Goal: Transaction & Acquisition: Purchase product/service

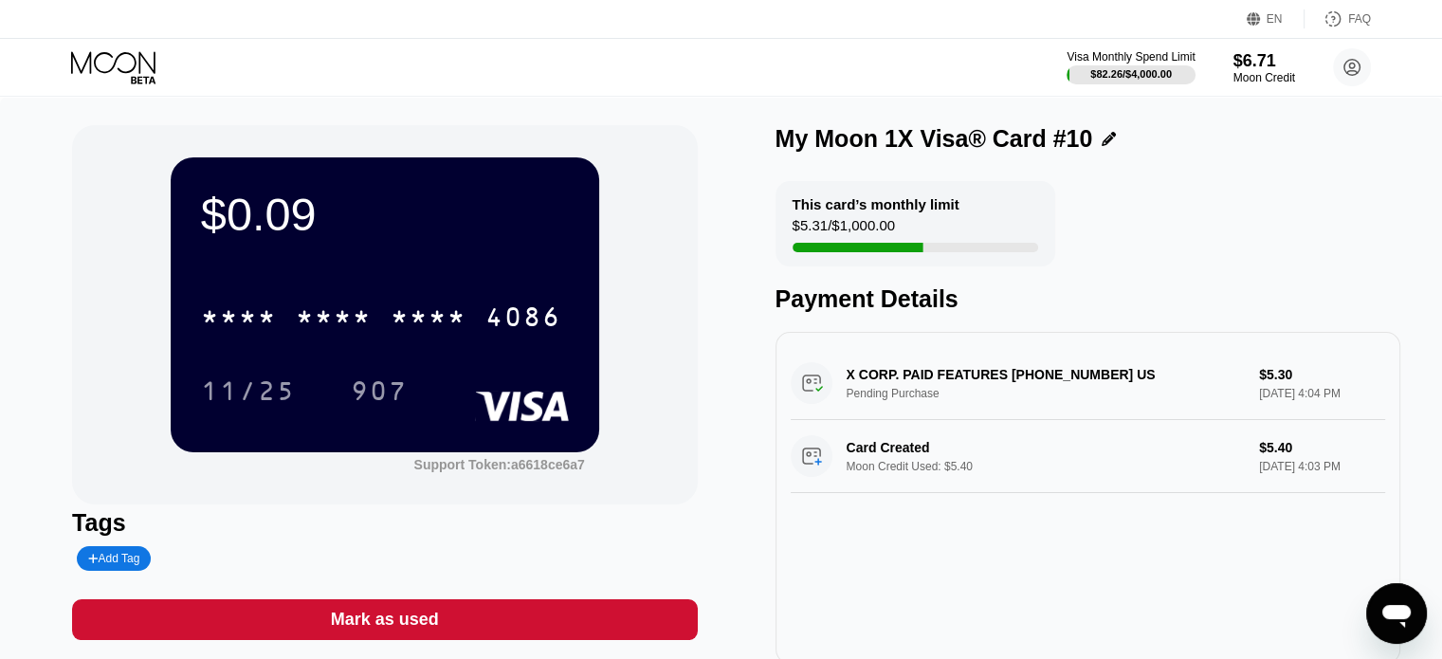
click at [136, 68] on icon at bounding box center [115, 67] width 88 height 33
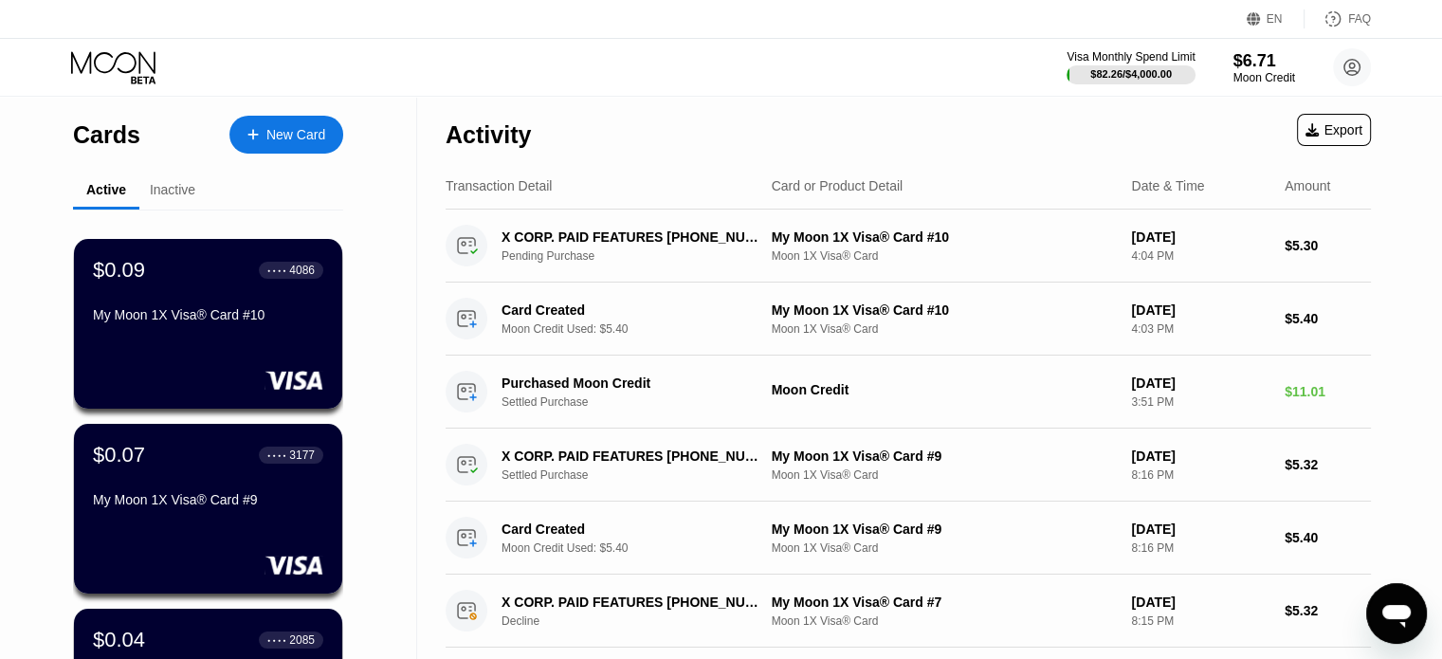
click at [292, 132] on div "New Card" at bounding box center [295, 135] width 59 height 16
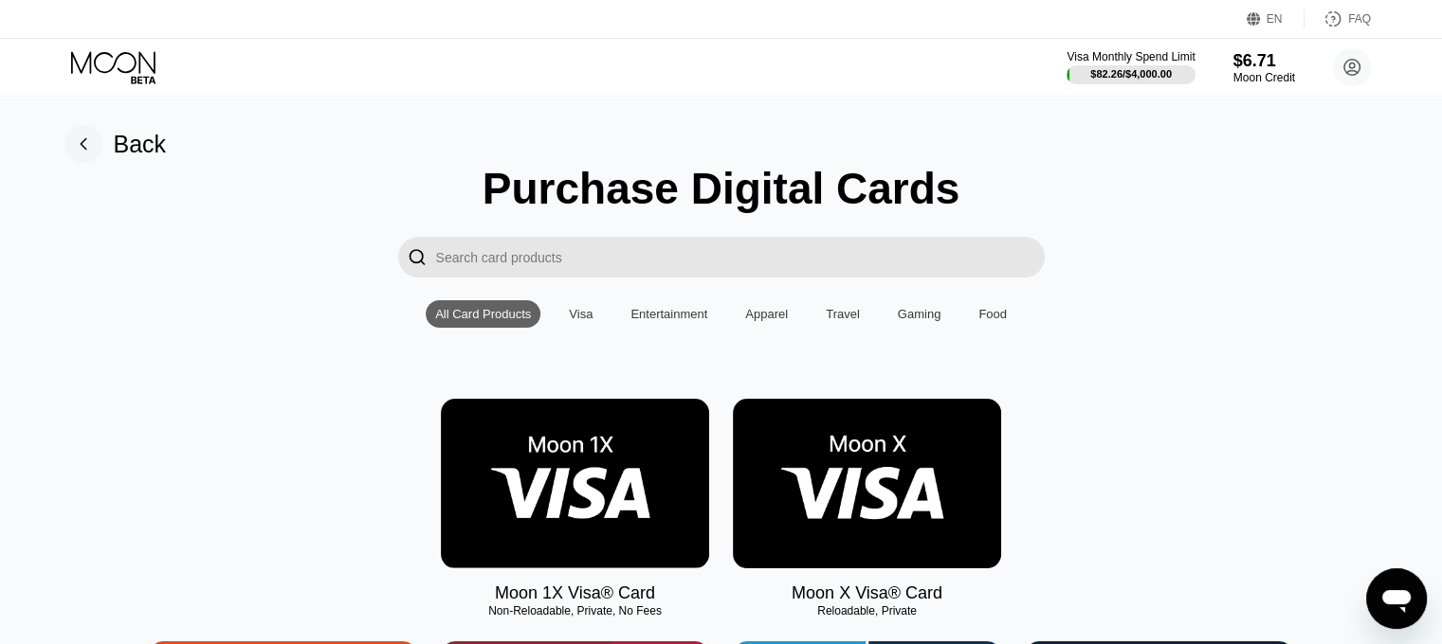
click at [584, 481] on img at bounding box center [575, 484] width 268 height 170
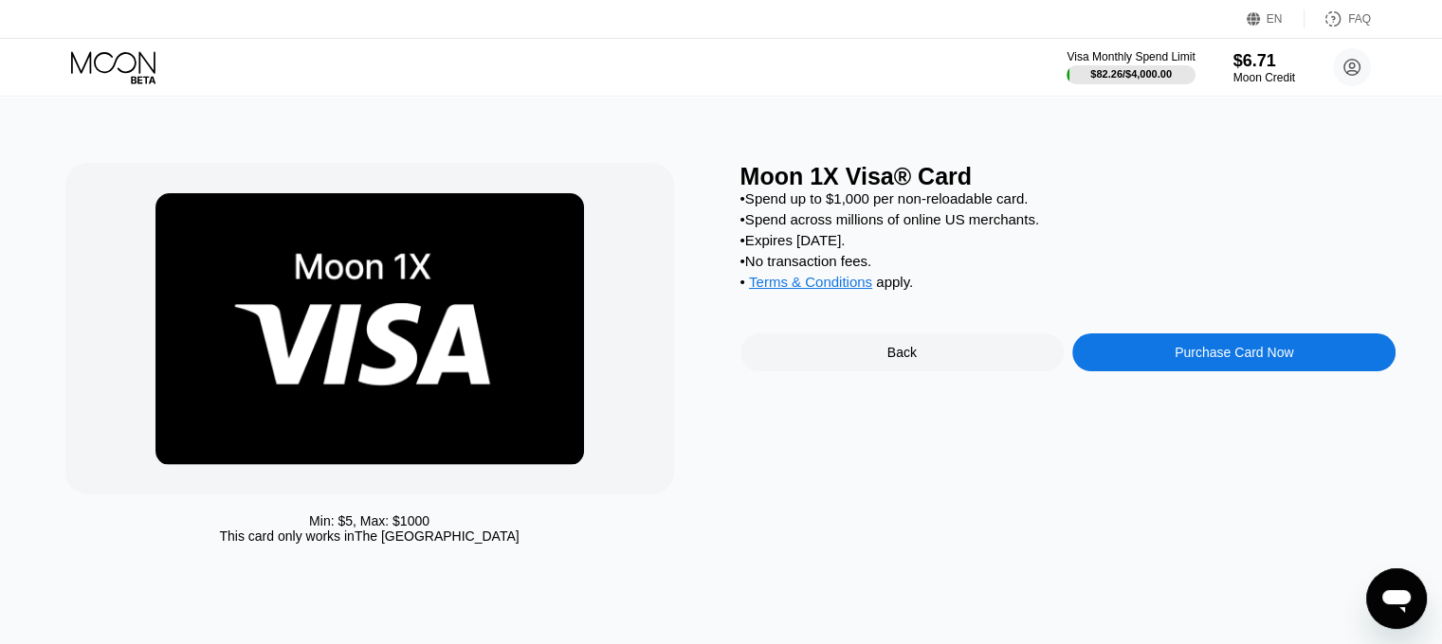
click at [1186, 360] on div "Purchase Card Now" at bounding box center [1233, 352] width 118 height 15
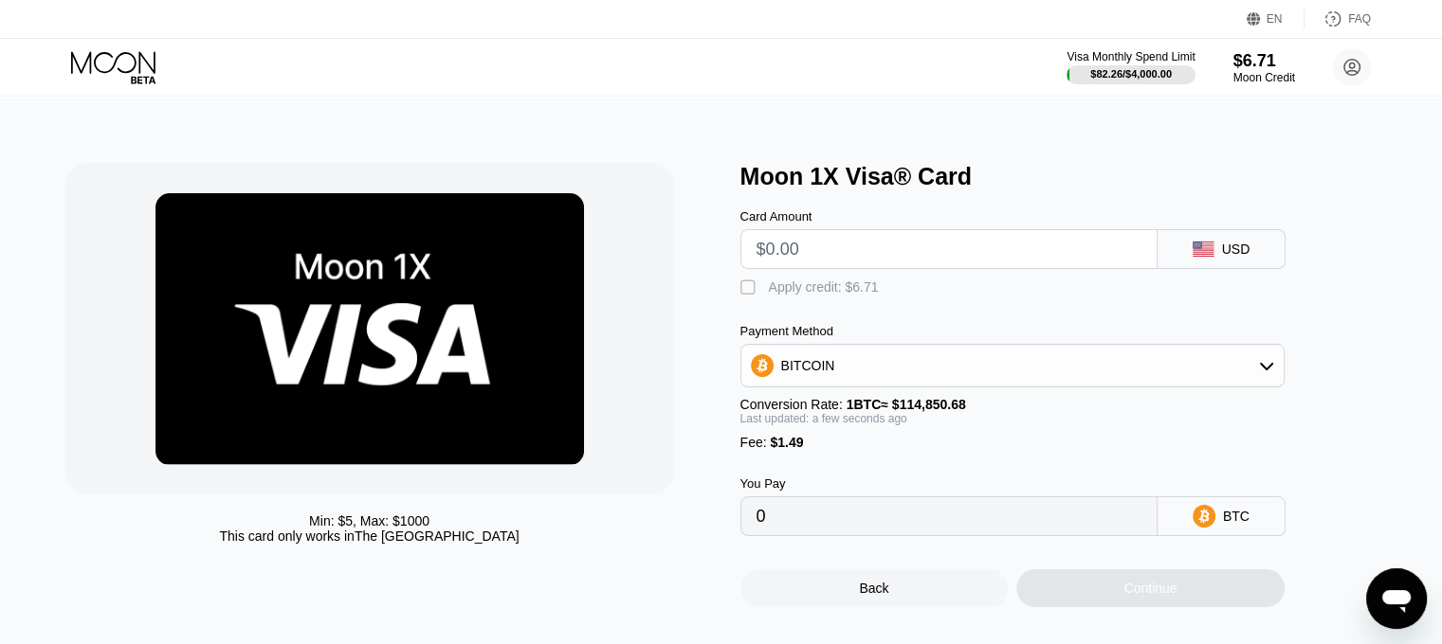
click at [883, 264] on input "text" at bounding box center [948, 249] width 385 height 38
type input "$5"
type input "0.00005651"
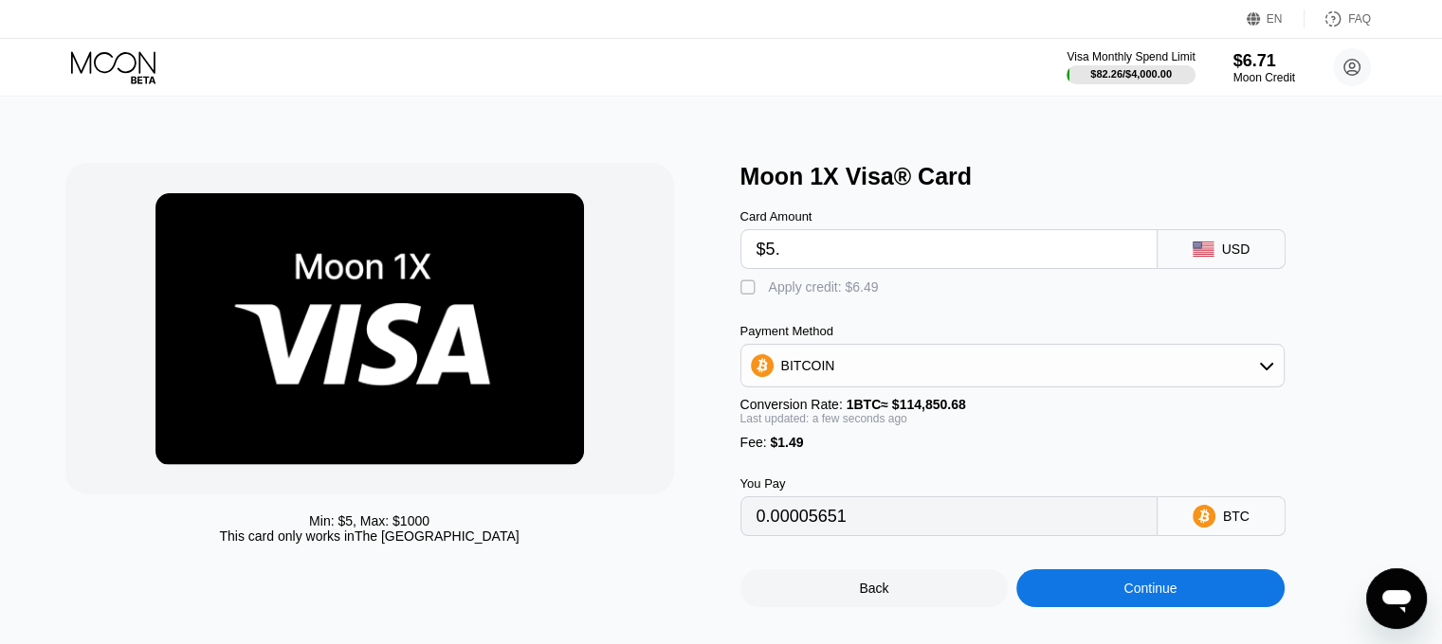
type input "$5.3"
type input "0.00005913"
type input "$5.3"
click at [748, 289] on div "" at bounding box center [749, 288] width 19 height 19
type input "0.0000007"
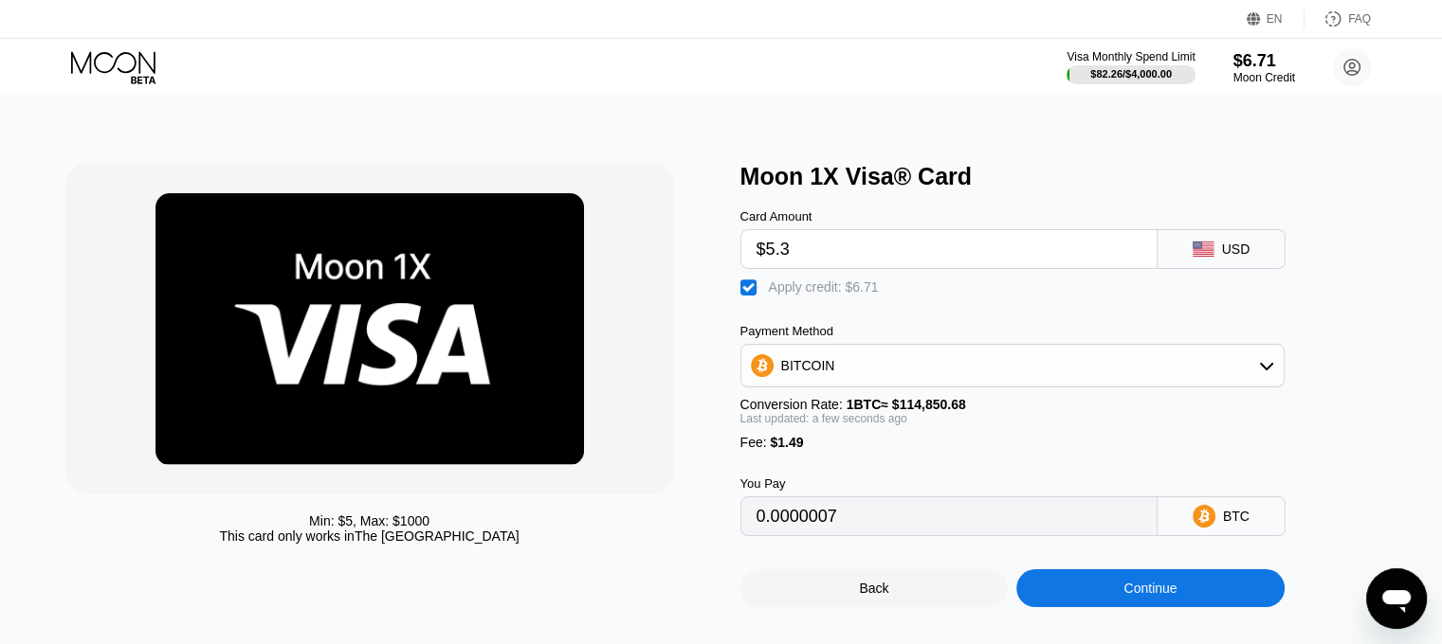
click at [808, 261] on input "$5.3" at bounding box center [948, 249] width 385 height 38
type input "$5."
type input "0"
type input "$5.3"
type input "0.0000007"
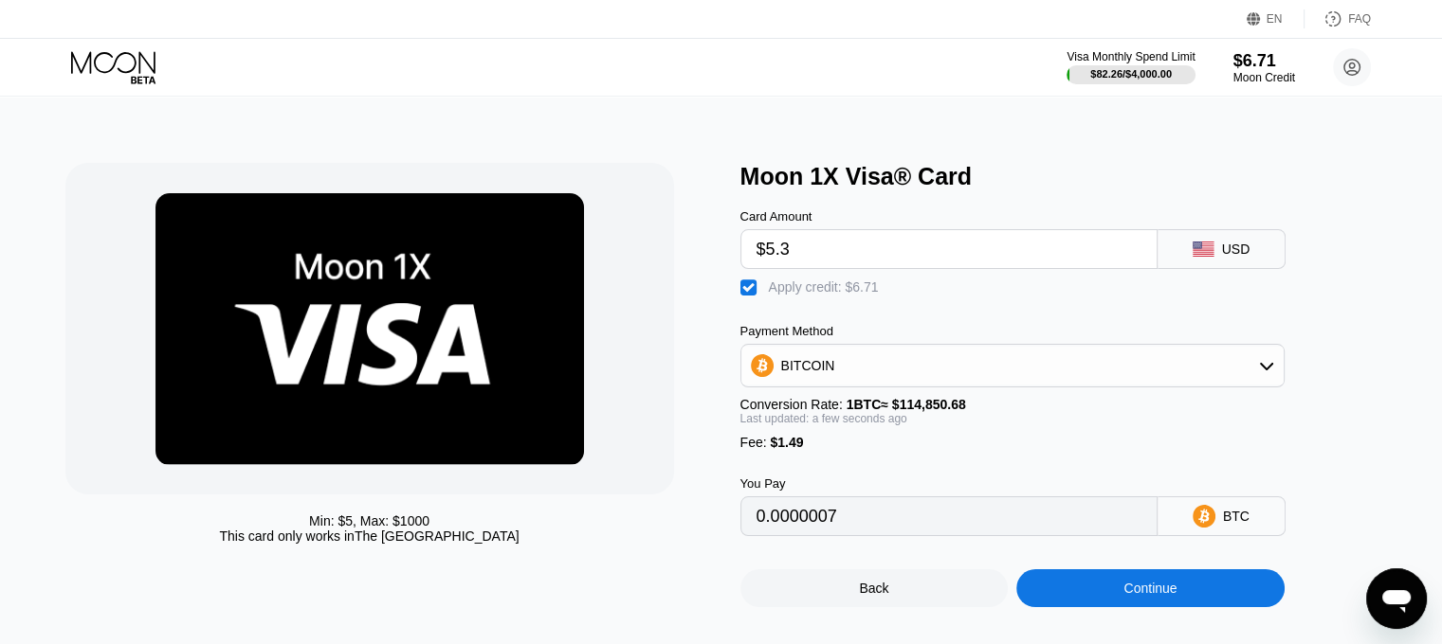
type input "$5."
type input "0"
type input "$5.3"
click at [1158, 596] on div "Continue" at bounding box center [1149, 588] width 53 height 15
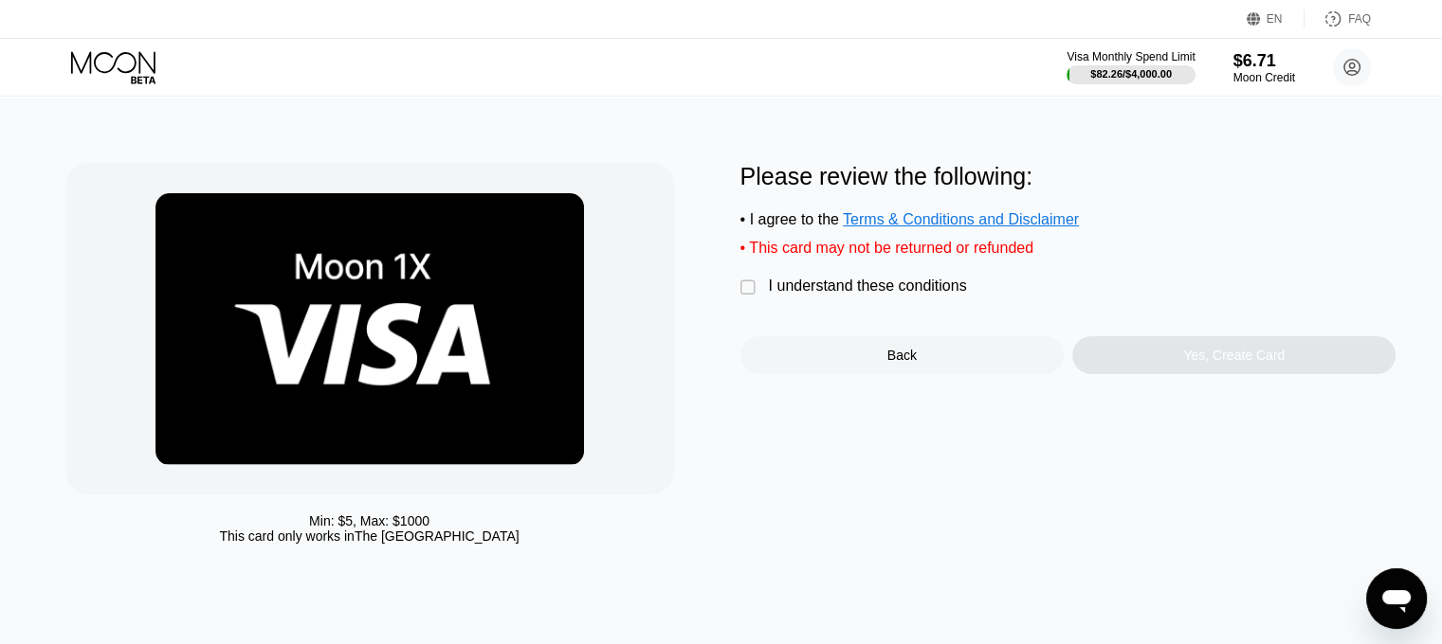
click at [883, 290] on div "I understand these conditions" at bounding box center [868, 286] width 198 height 17
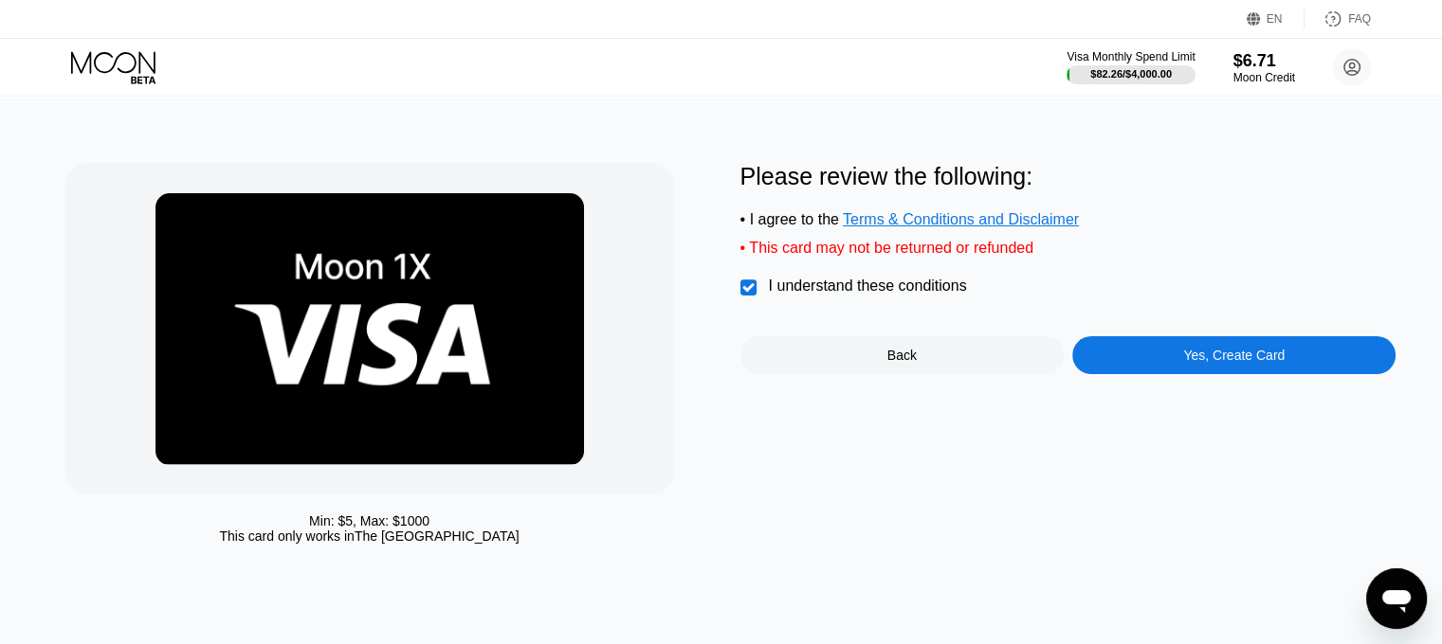
click at [1153, 374] on div "Yes, Create Card" at bounding box center [1233, 355] width 323 height 38
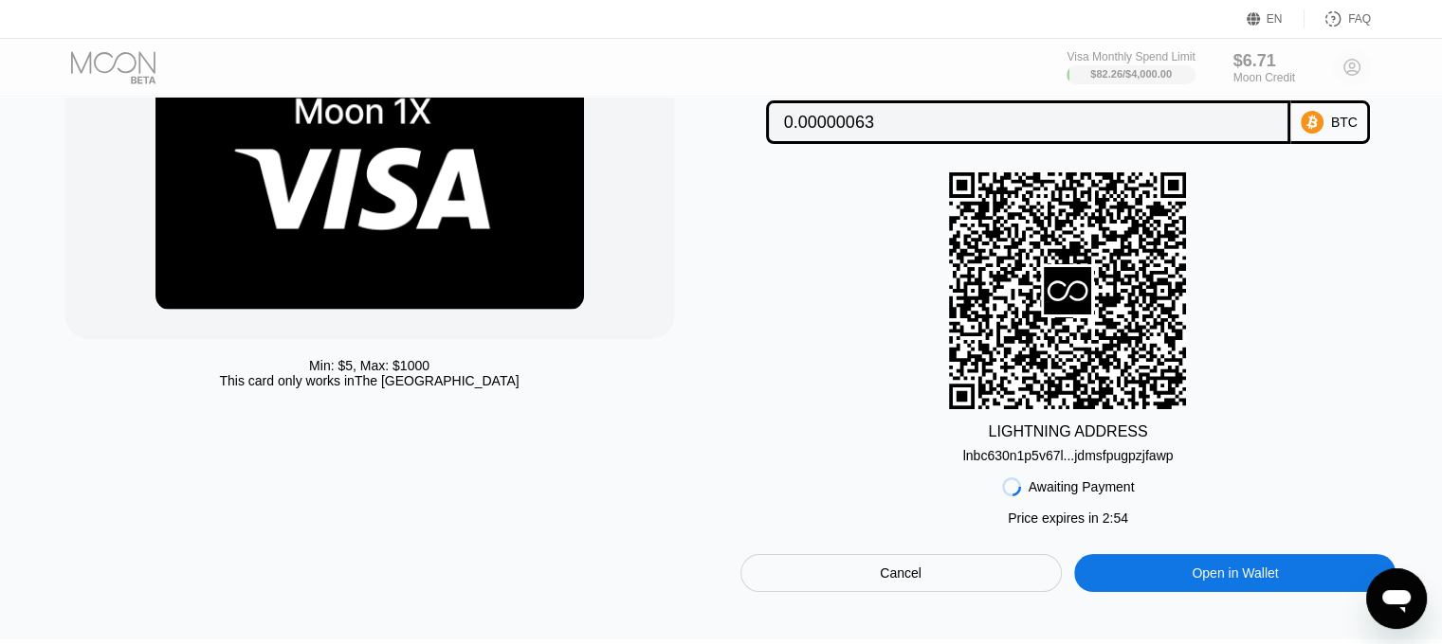
scroll to position [190, 0]
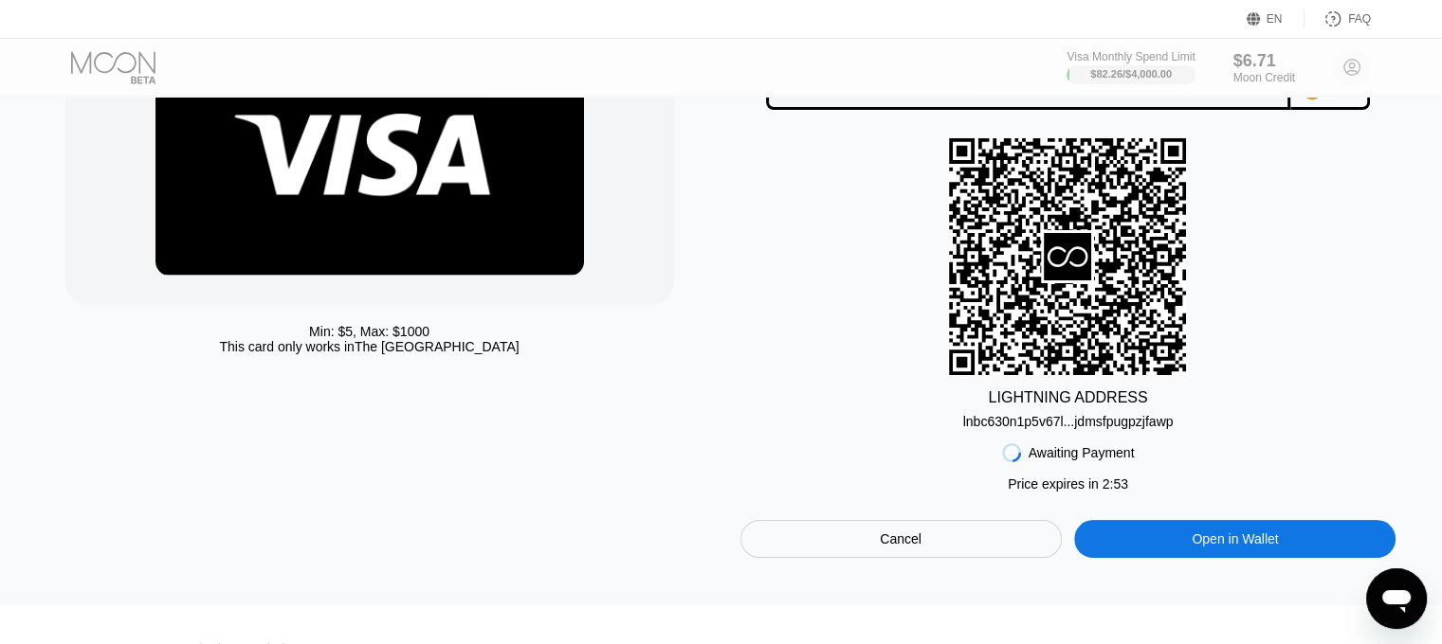
click at [932, 554] on div "Cancel" at bounding box center [900, 539] width 321 height 38
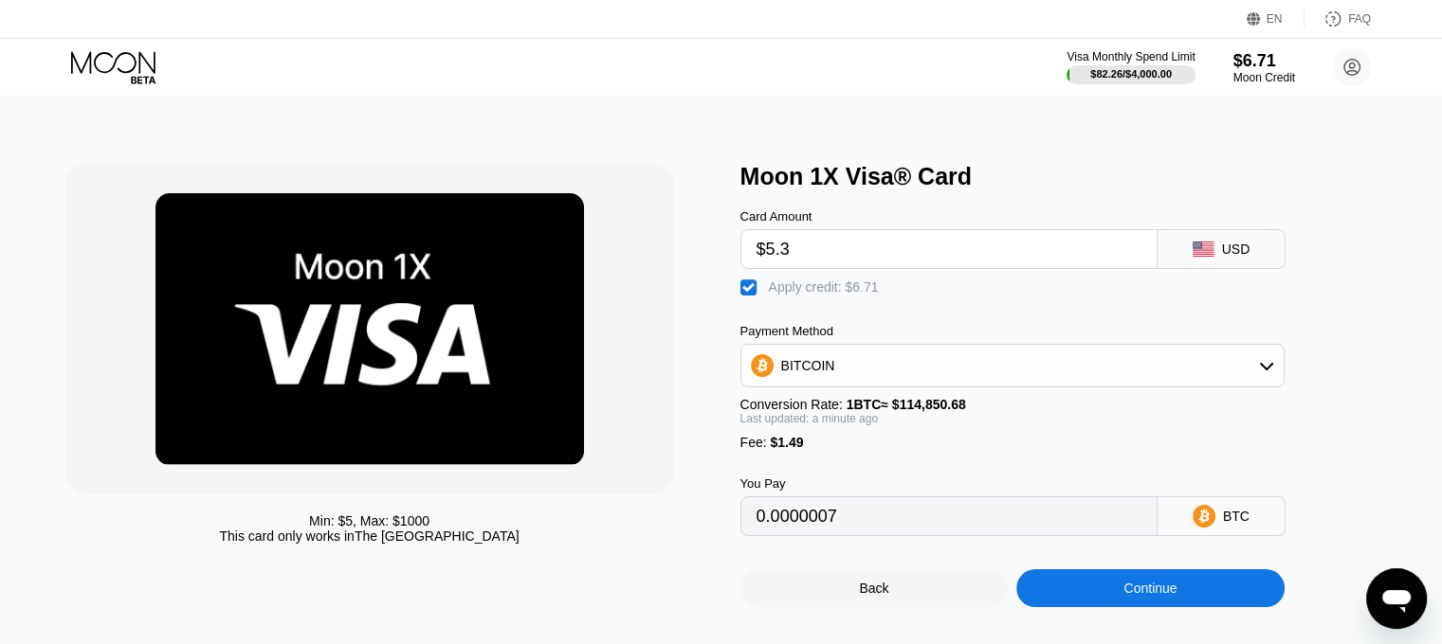
click at [788, 293] on div "Apply credit: $6.71" at bounding box center [824, 287] width 110 height 15
type input "0.0000007"
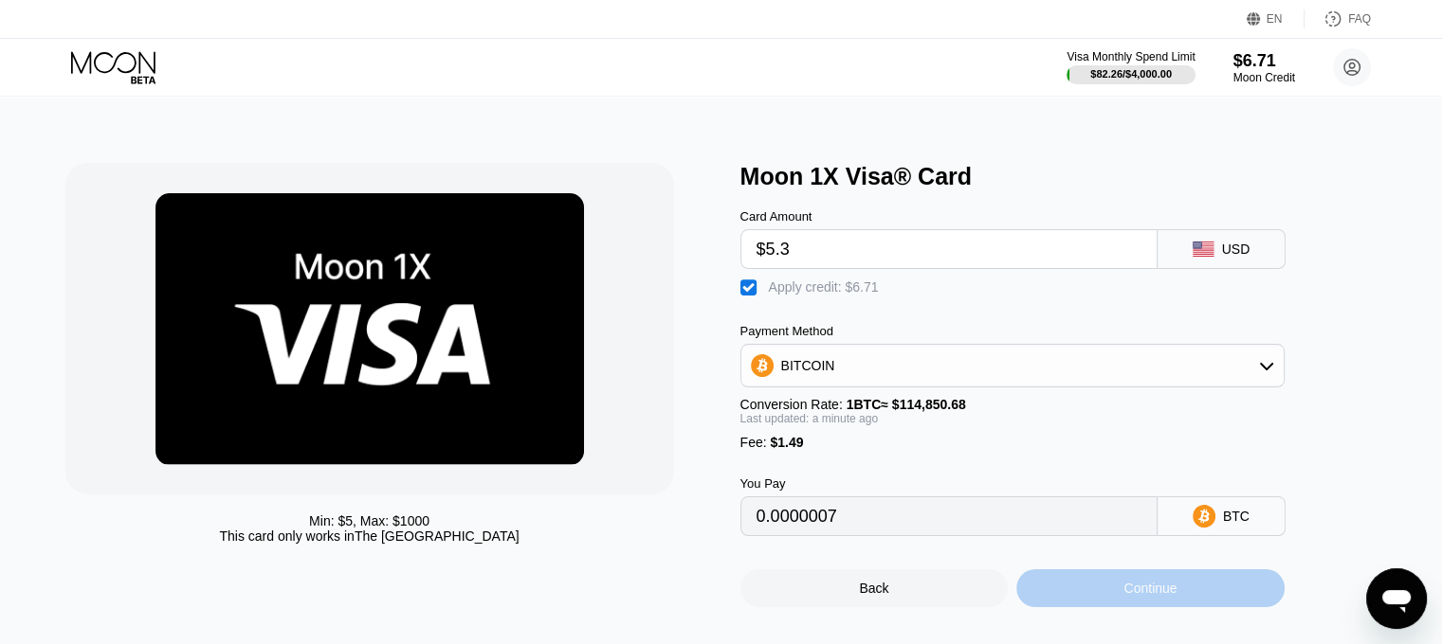
click at [1188, 604] on div "Continue" at bounding box center [1150, 589] width 268 height 38
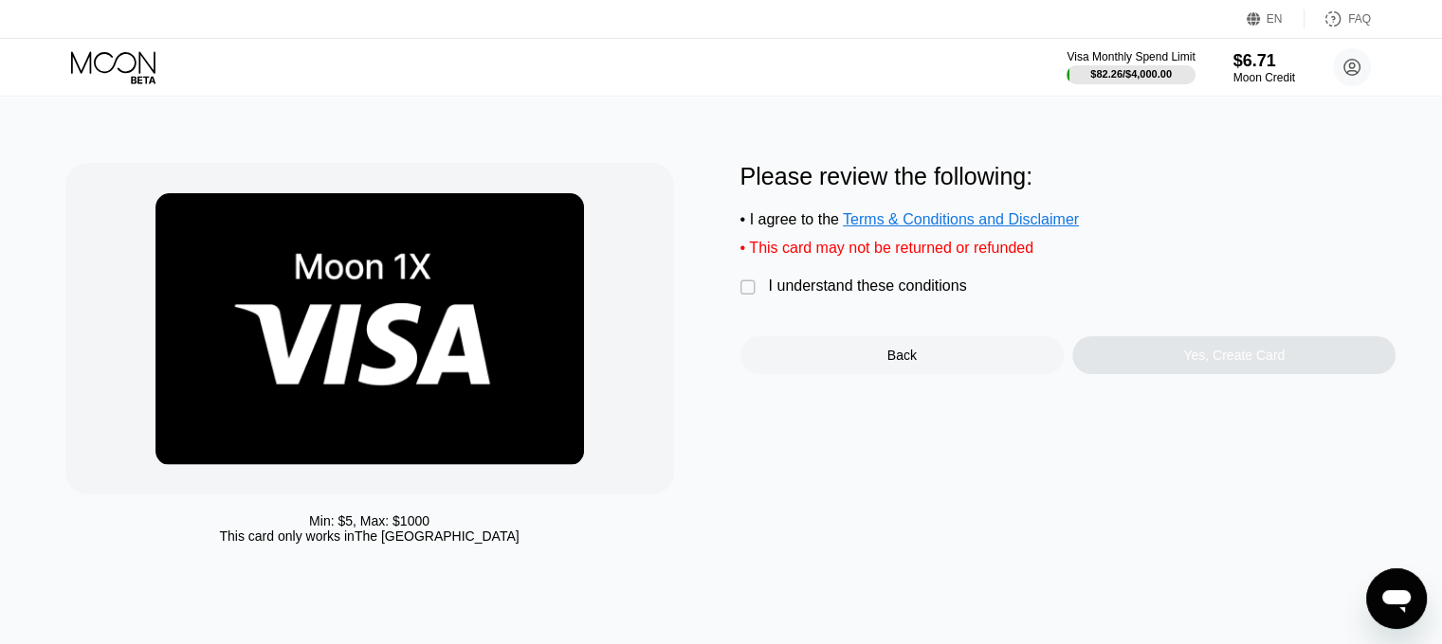
click at [812, 295] on div "I understand these conditions" at bounding box center [868, 286] width 198 height 17
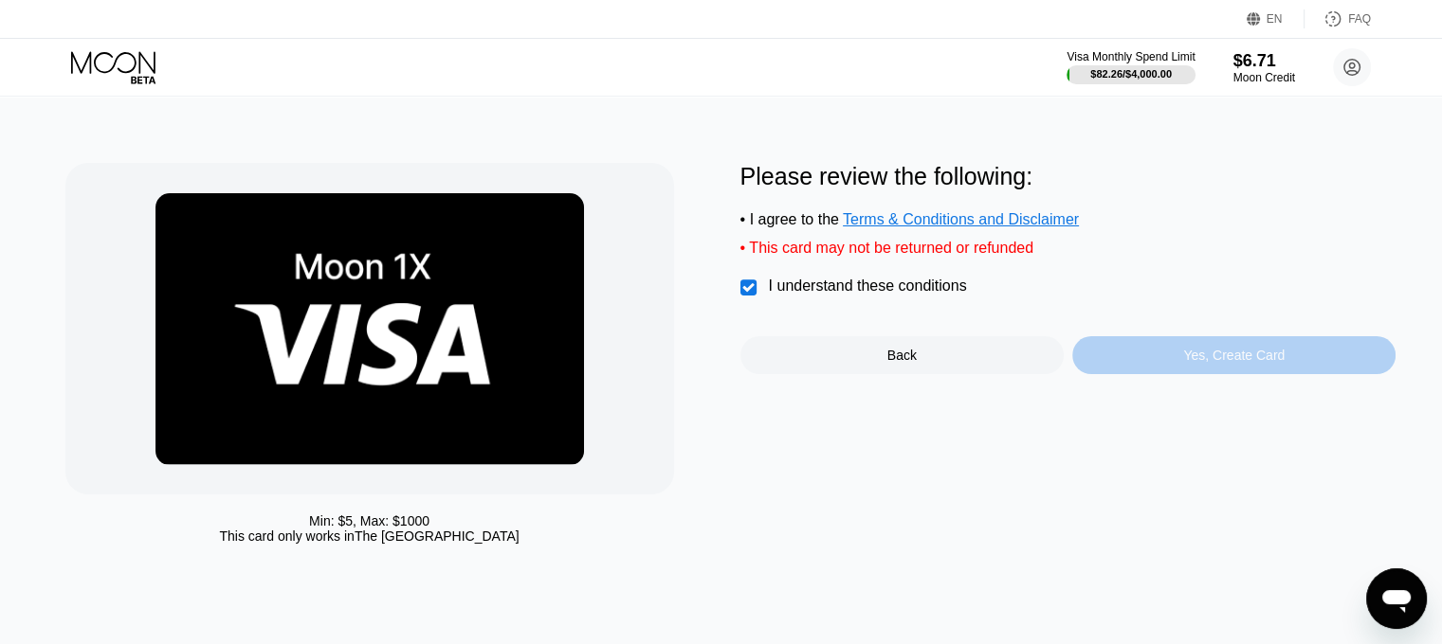
click at [1144, 374] on div "Yes, Create Card" at bounding box center [1233, 355] width 323 height 38
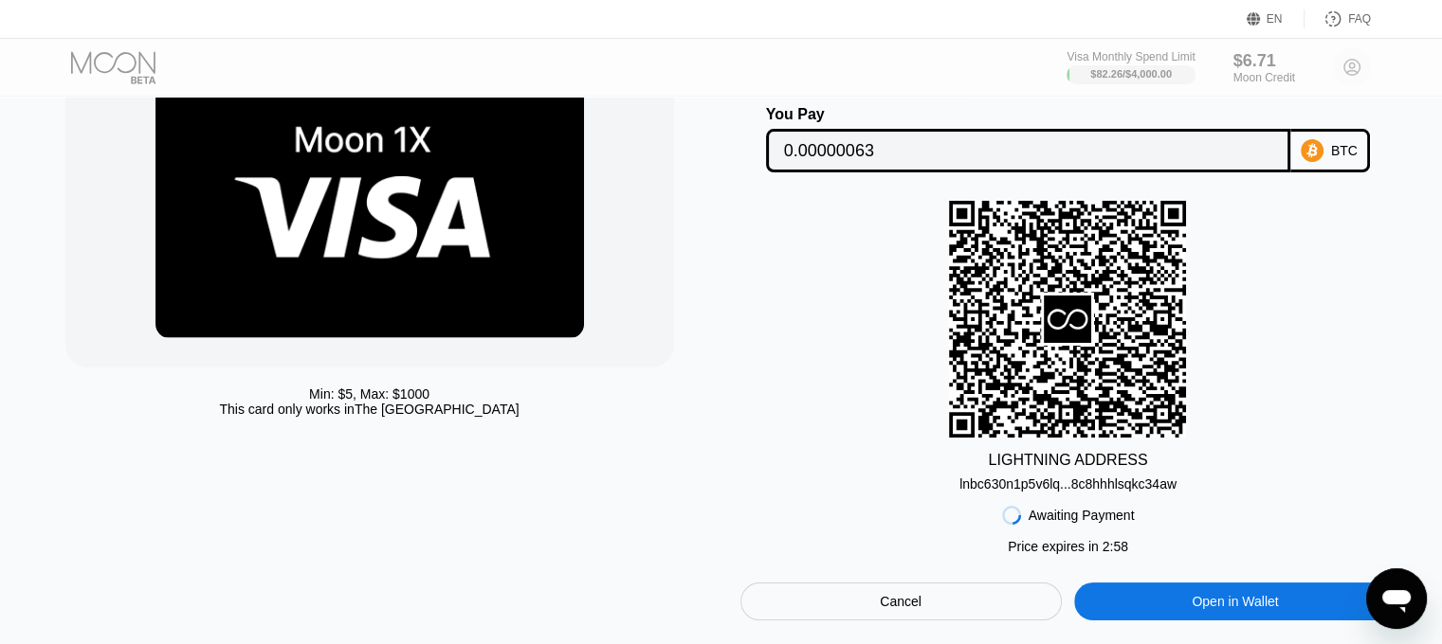
scroll to position [95, 0]
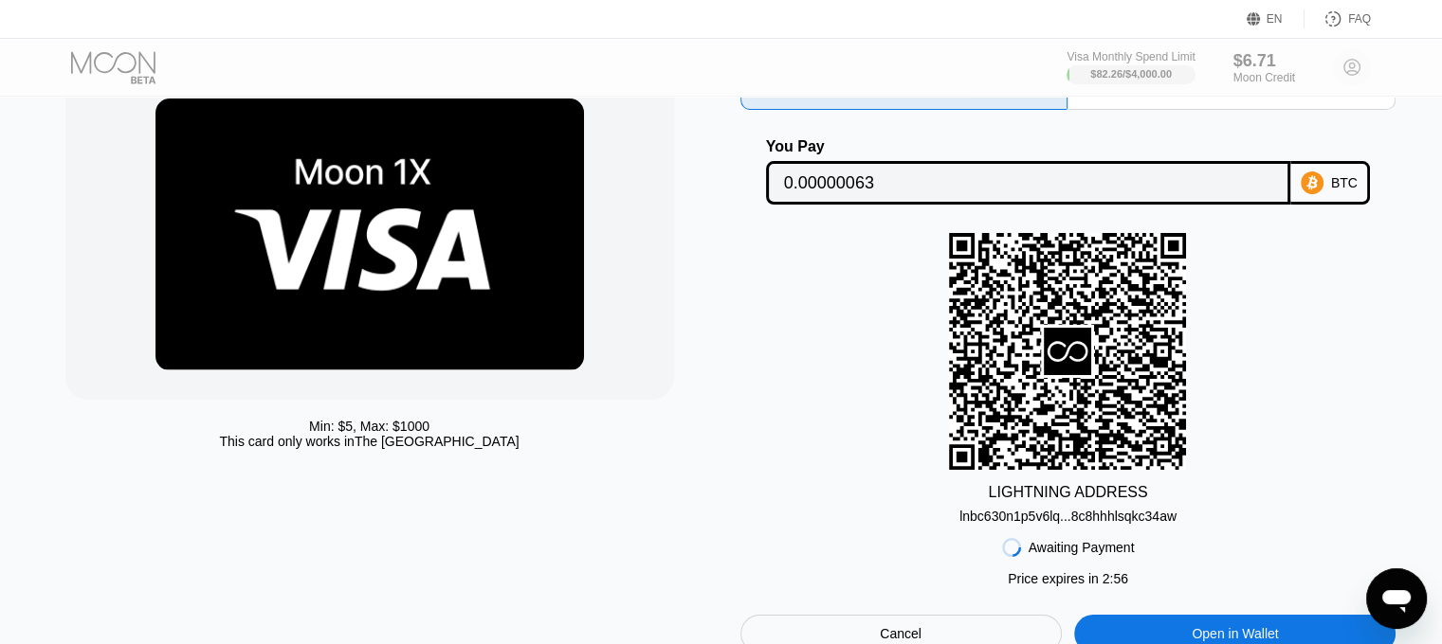
click at [1316, 186] on icon at bounding box center [1311, 183] width 23 height 23
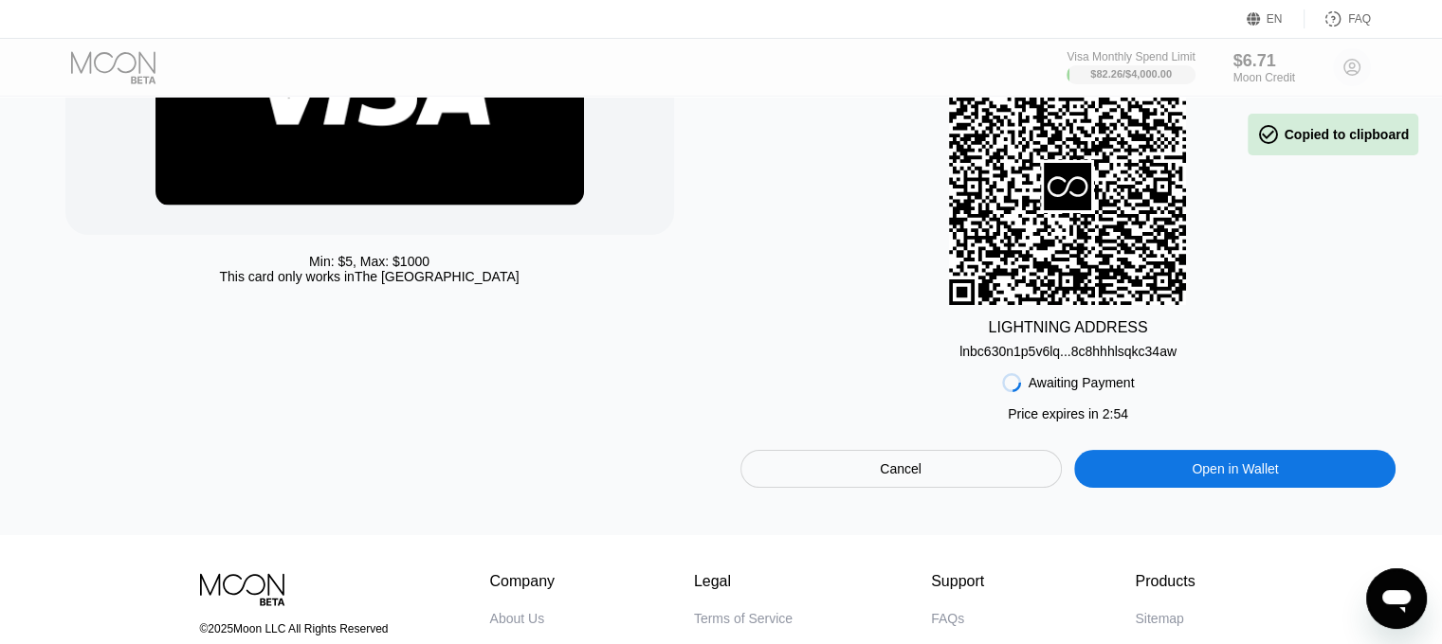
scroll to position [284, 0]
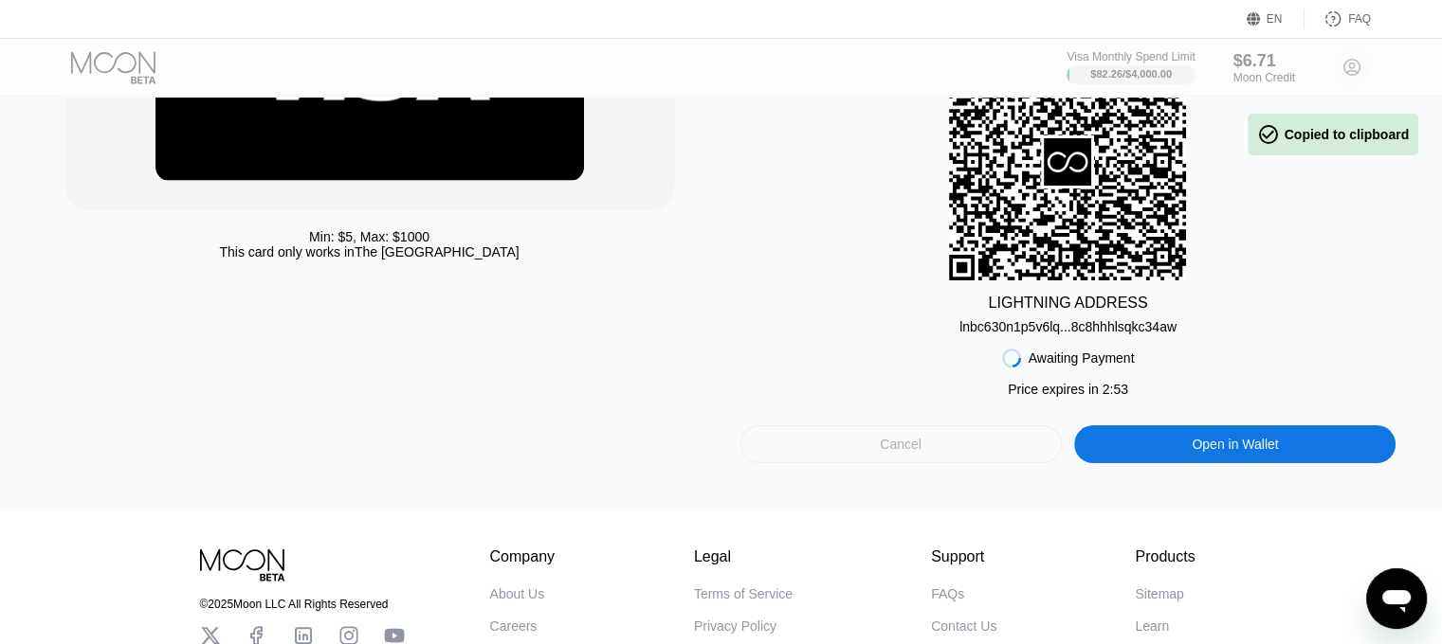
click at [970, 443] on div "Cancel" at bounding box center [900, 445] width 321 height 38
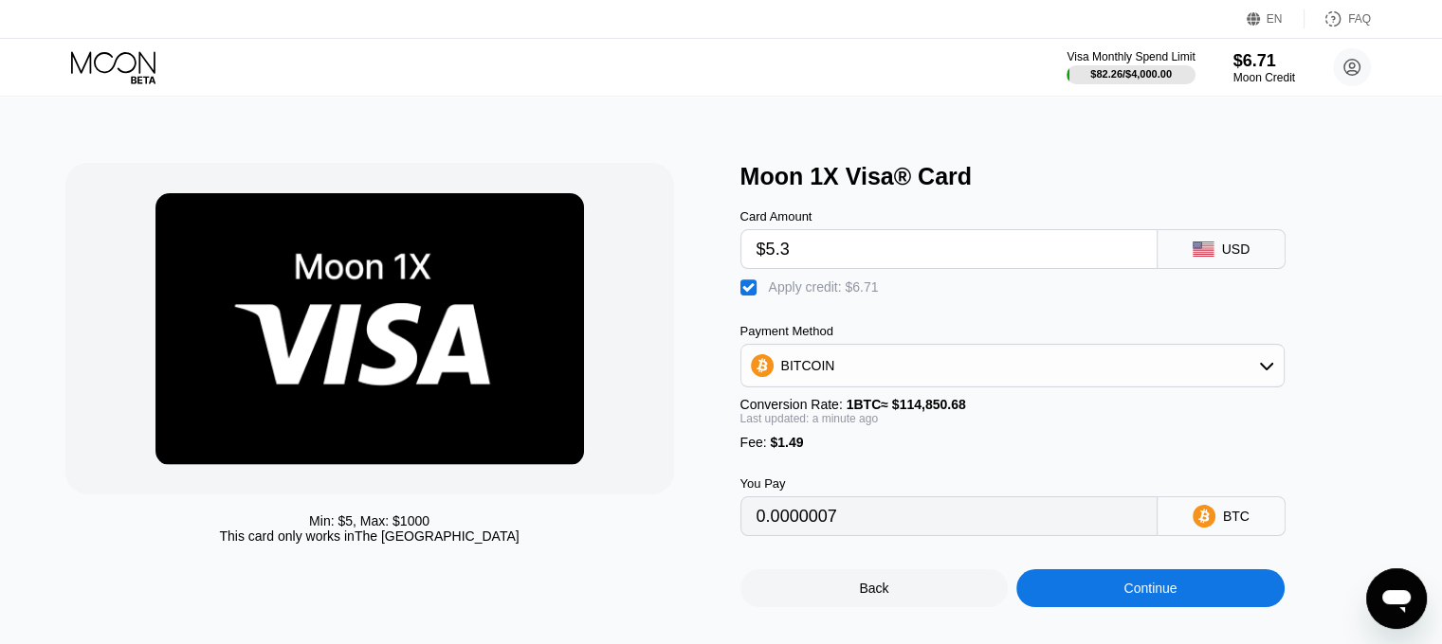
click at [995, 404] on div "Payment Method BITCOIN Conversion Rate: 1 BTC ≈ $114,850.68 Last updated: a min…" at bounding box center [1012, 387] width 544 height 126
click at [993, 382] on div "BITCOIN" at bounding box center [1012, 366] width 542 height 38
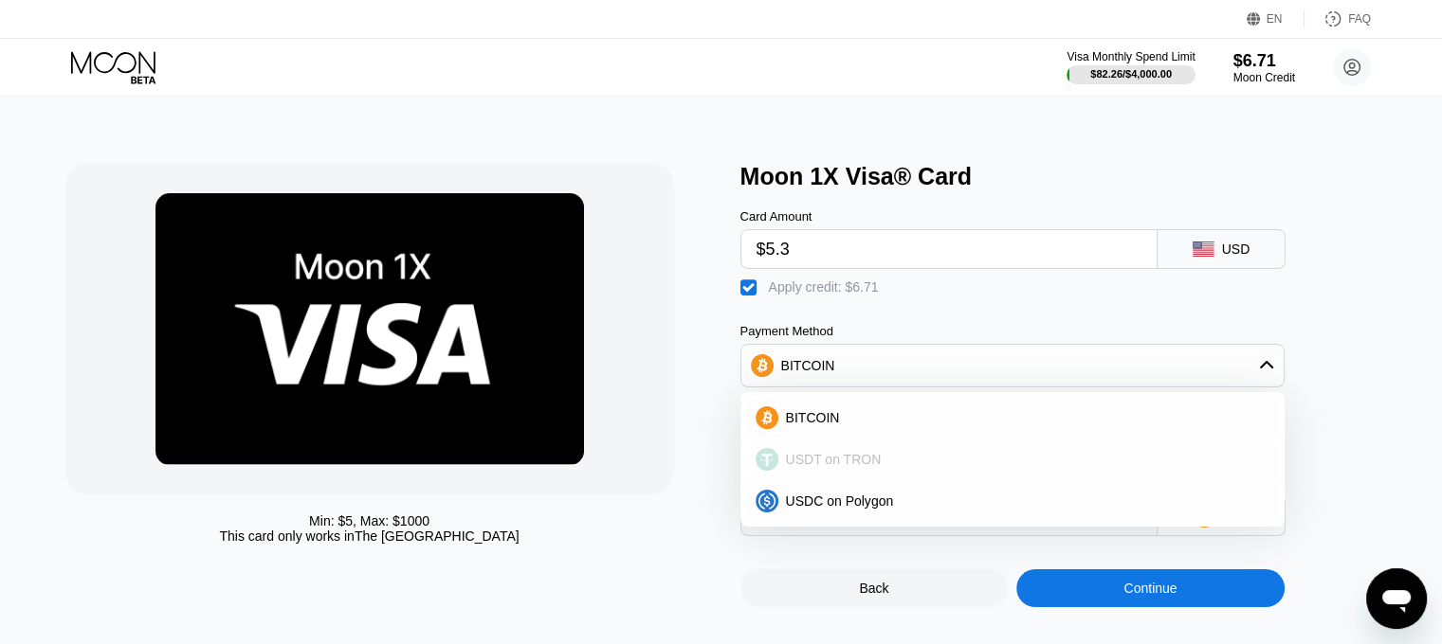
click at [854, 466] on span "USDT on TRON" at bounding box center [834, 459] width 96 height 15
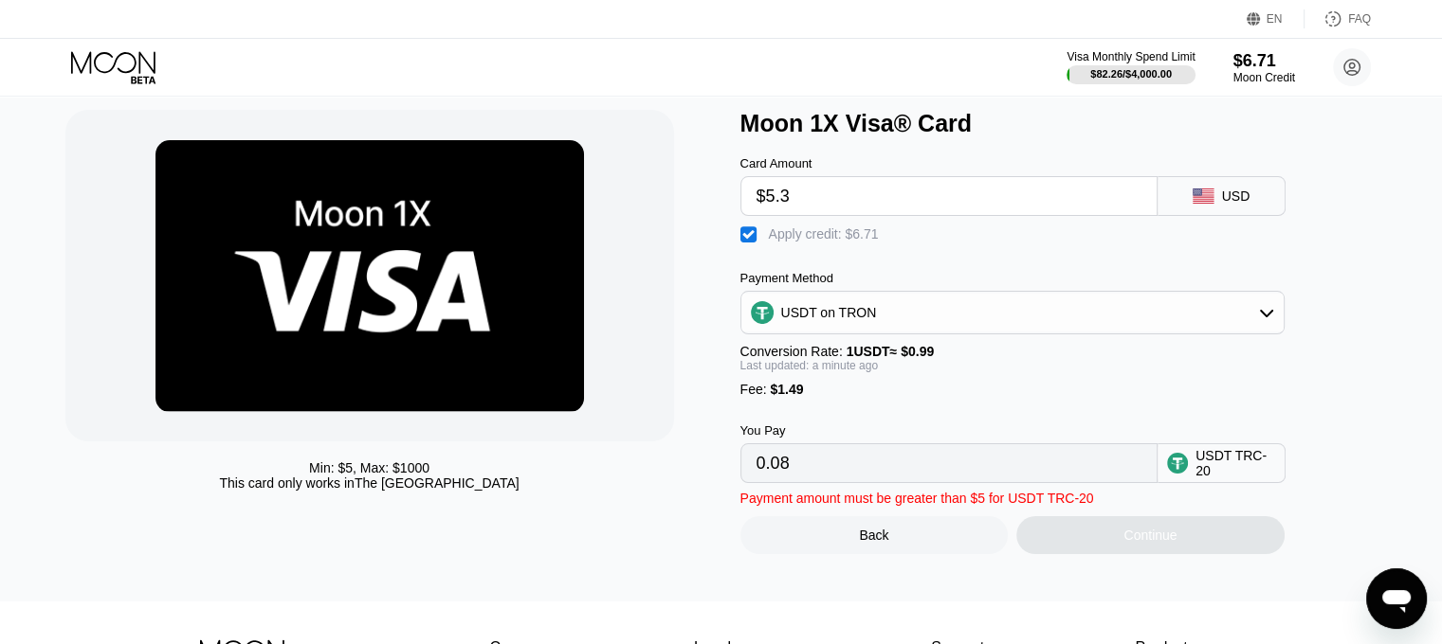
scroll to position [95, 0]
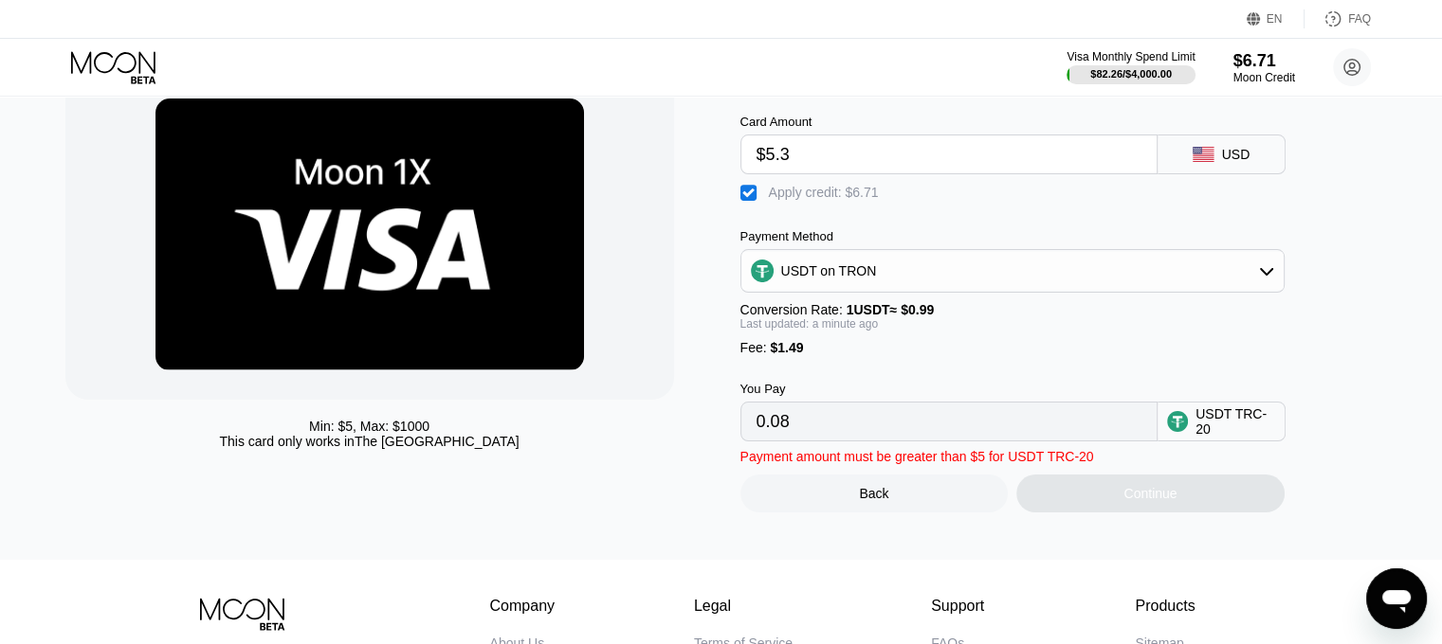
click at [799, 198] on div "Apply credit: $6.71" at bounding box center [824, 192] width 110 height 15
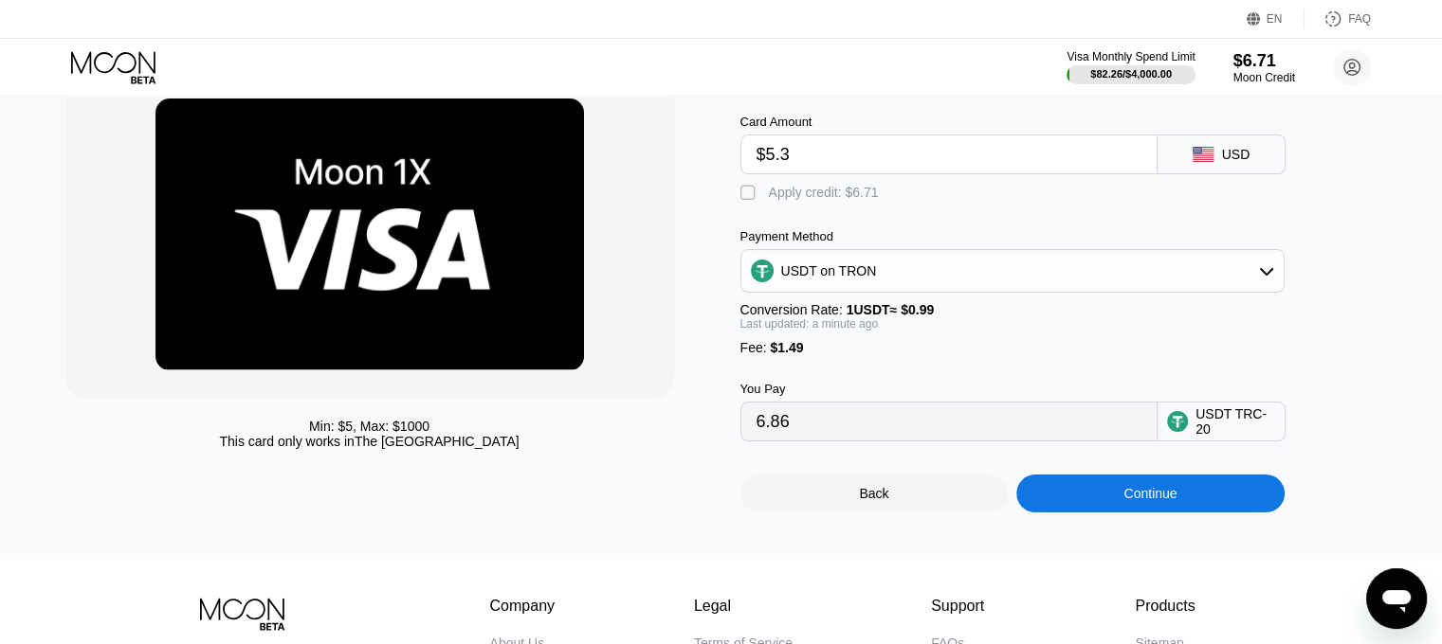
click at [799, 199] on div "Apply credit: $6.71" at bounding box center [824, 192] width 110 height 15
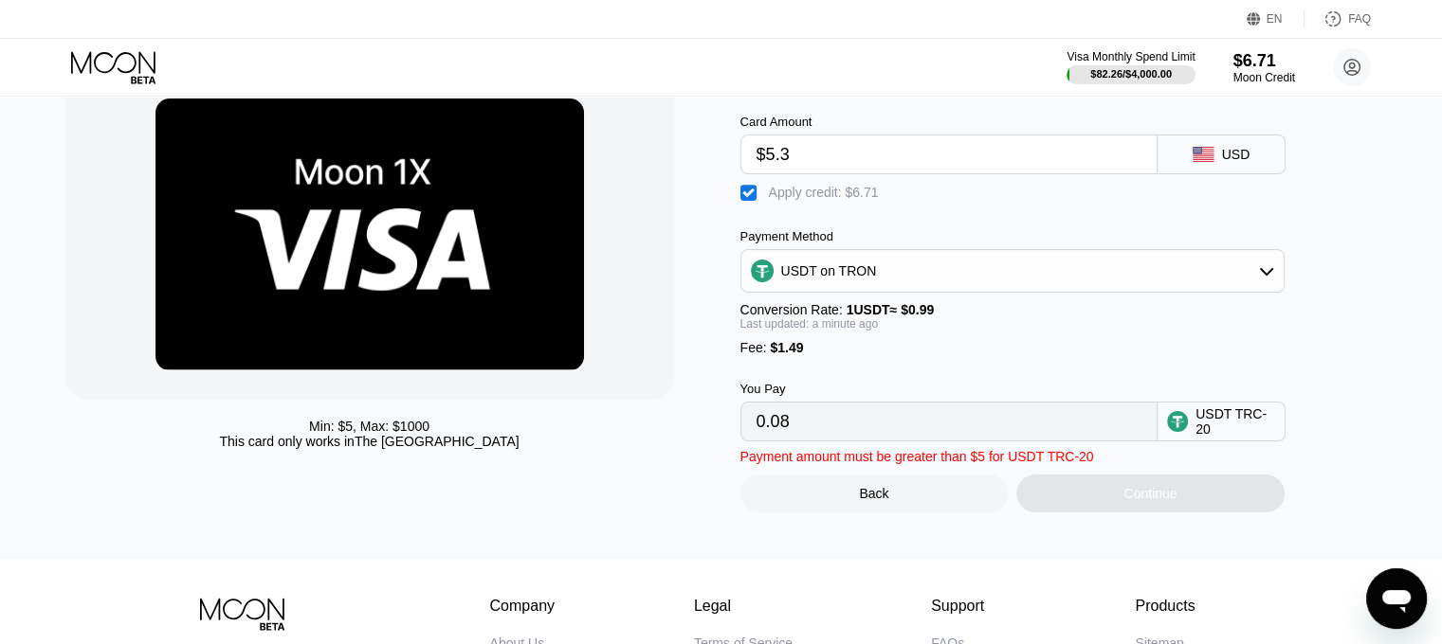
click at [799, 199] on div "Apply credit: $6.71" at bounding box center [824, 192] width 110 height 15
type input "6.86"
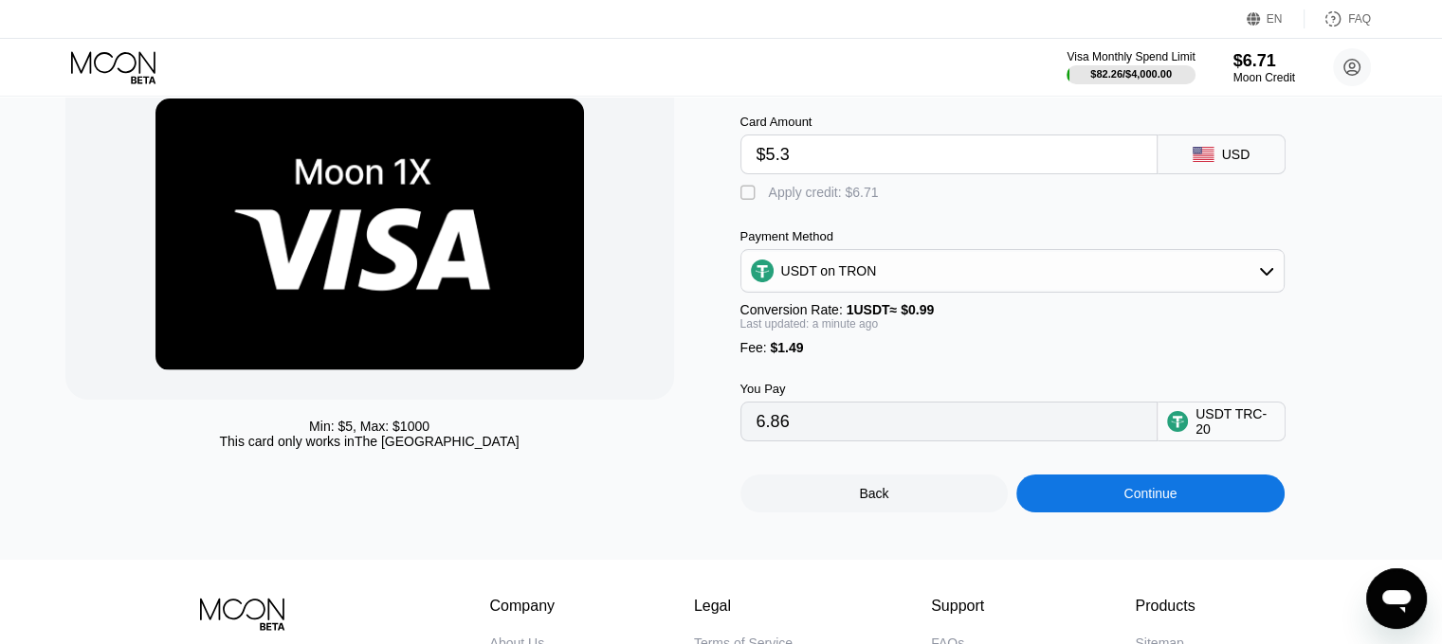
click at [848, 162] on input "$5.3" at bounding box center [948, 155] width 385 height 38
type input "$5.2"
type input "6.76"
type input "$5.2"
click at [837, 200] on div "Apply credit: $6.69" at bounding box center [824, 192] width 110 height 15
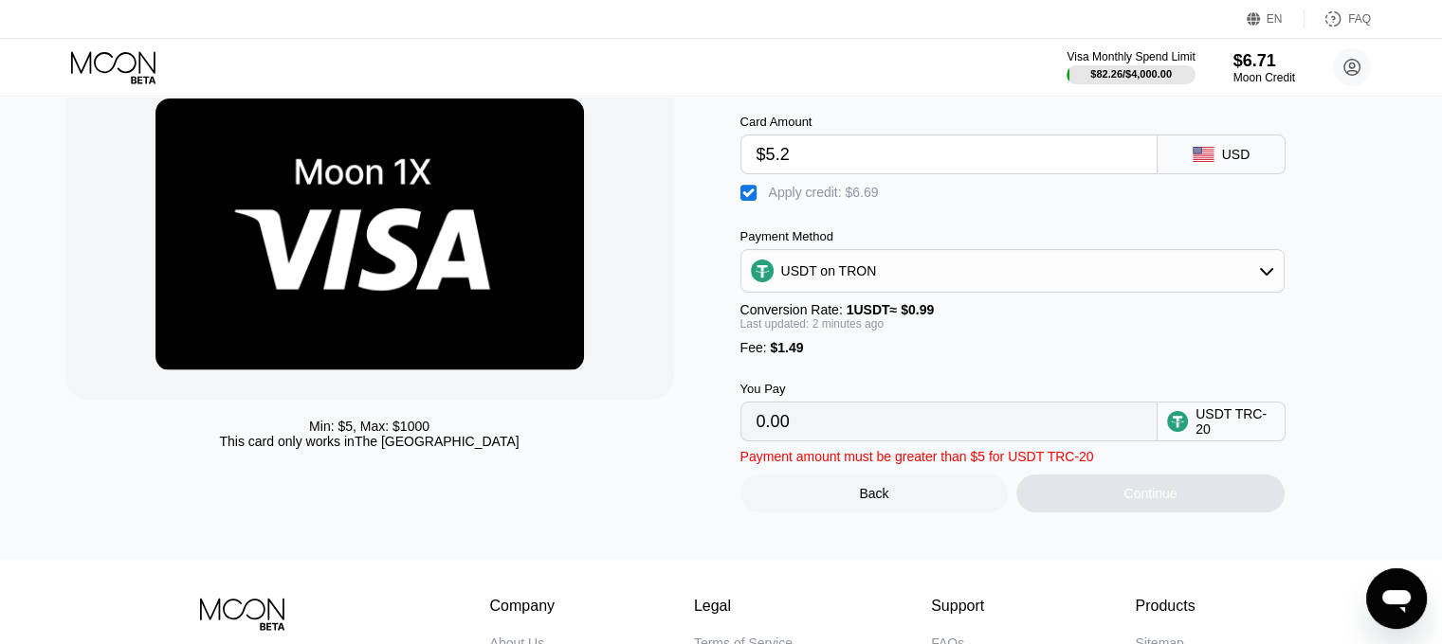
click at [837, 200] on div "Apply credit: $6.69" at bounding box center [824, 192] width 110 height 15
type input "6.76"
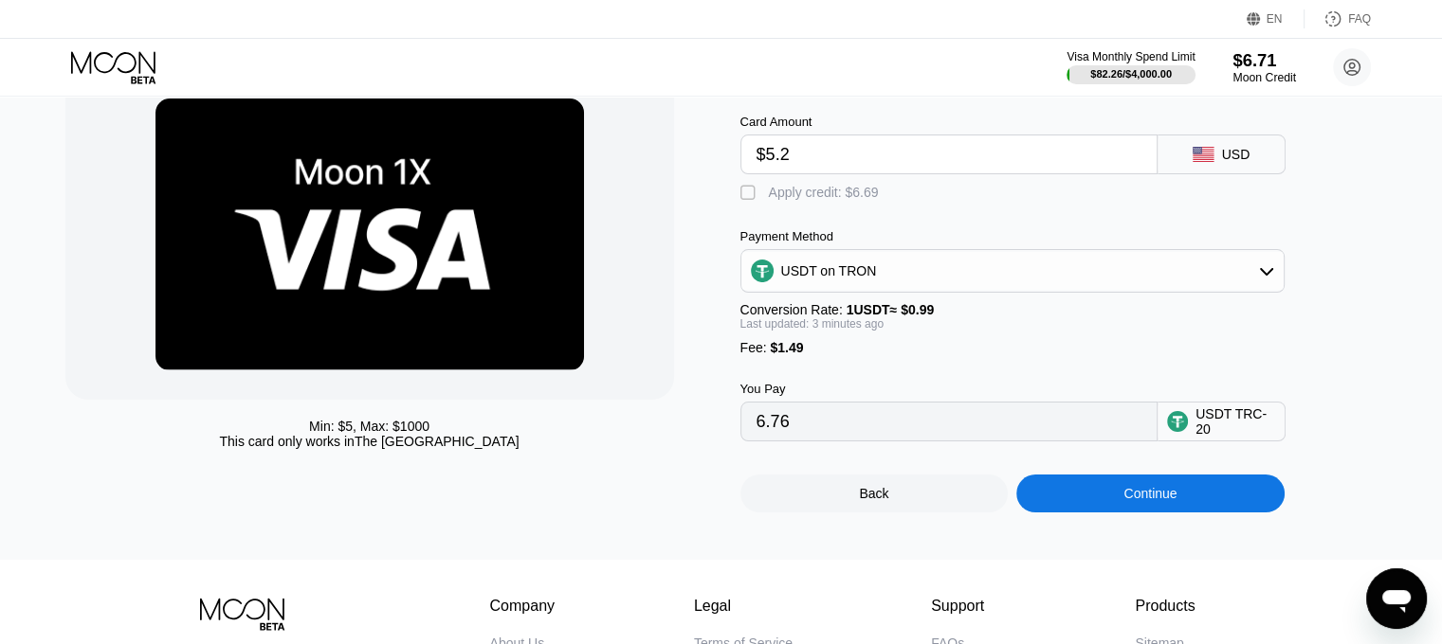
click at [1251, 66] on div "$6.71" at bounding box center [1264, 60] width 64 height 20
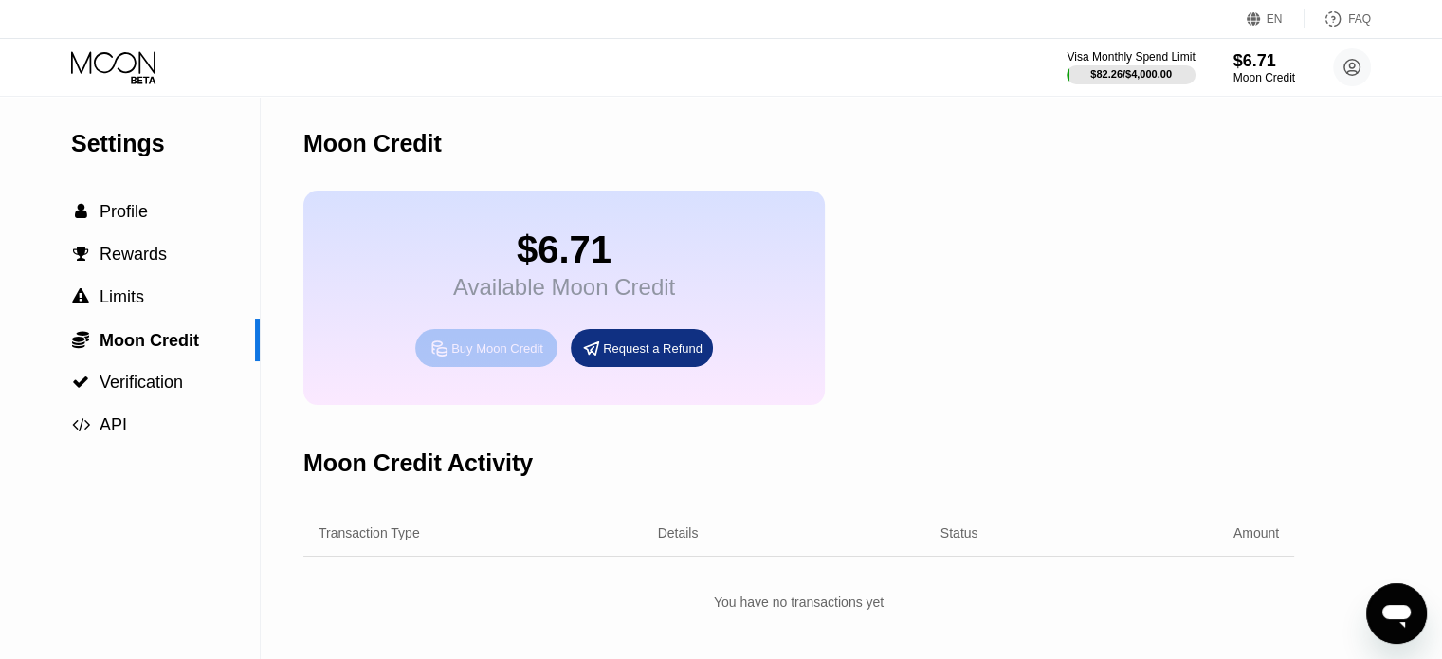
click at [520, 367] on div "Buy Moon Credit" at bounding box center [486, 348] width 142 height 38
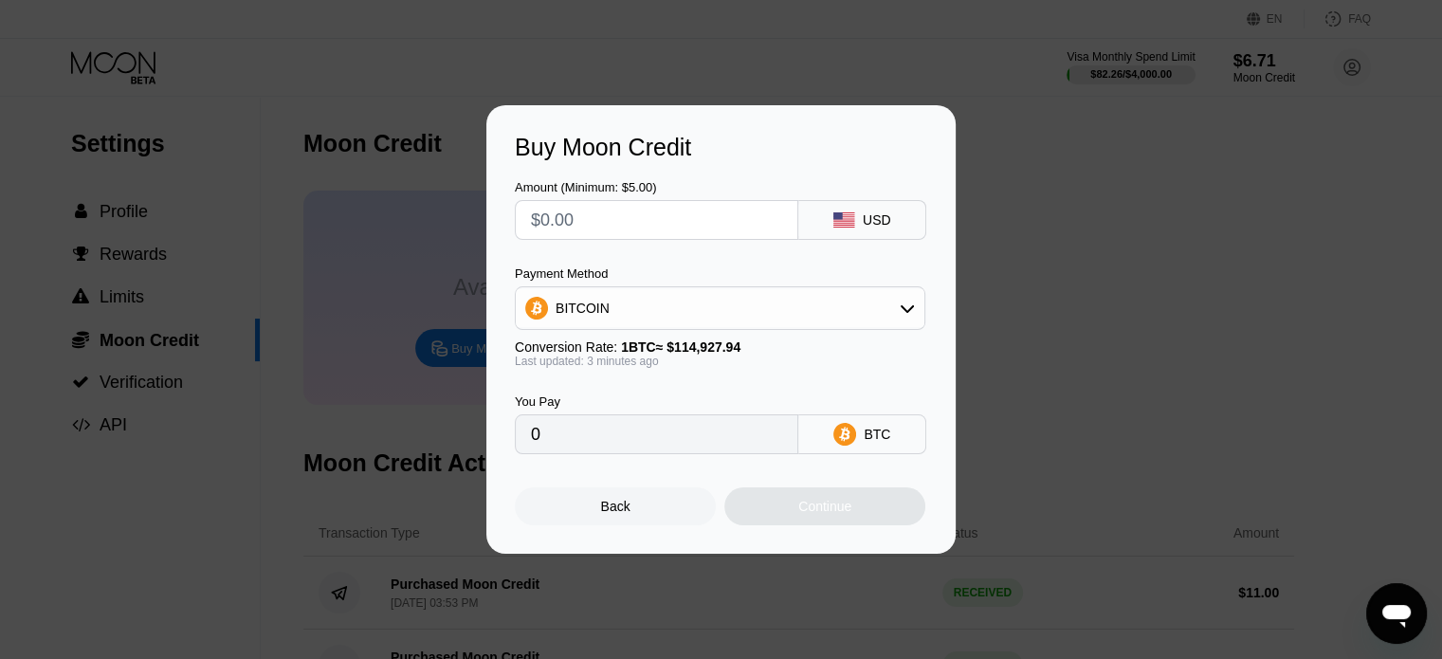
click at [627, 227] on input "text" at bounding box center [656, 220] width 251 height 38
type input "$5"
type input "0.00004351"
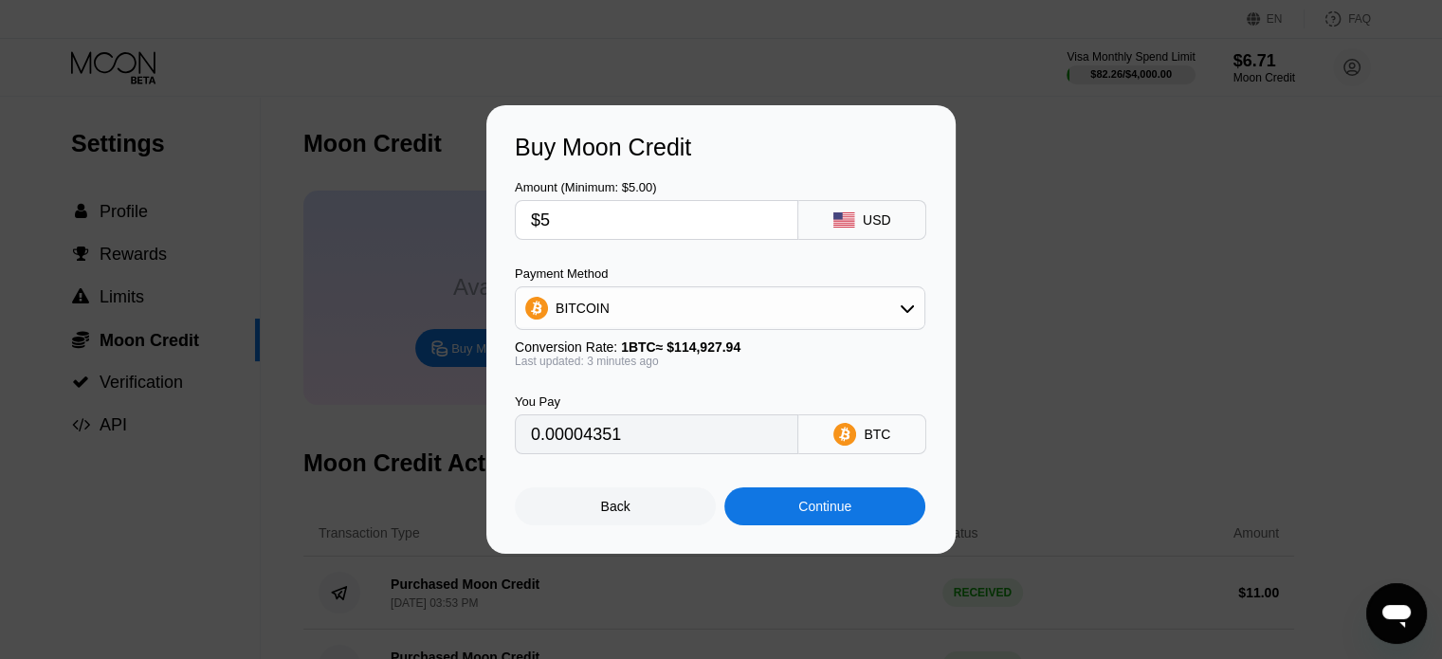
type input "$5"
click at [789, 323] on div "BITCOIN" at bounding box center [720, 308] width 408 height 38
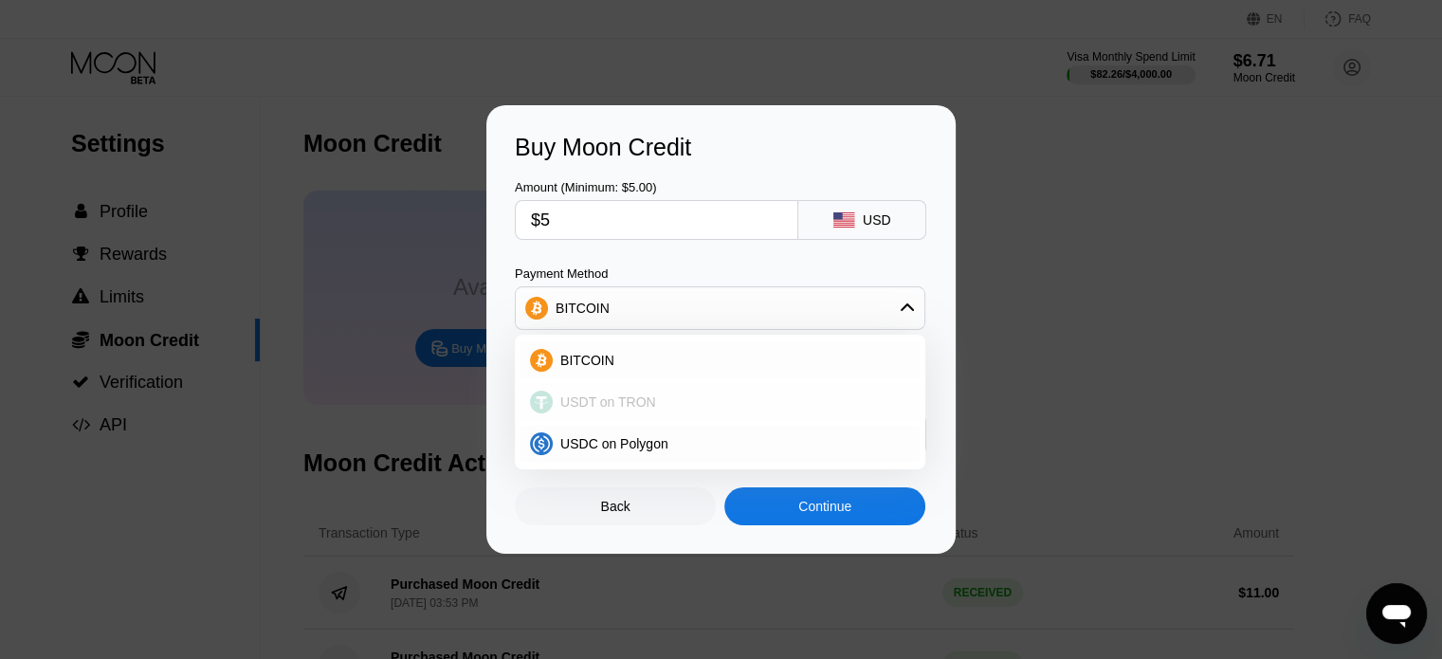
click at [656, 408] on div "USDT on TRON" at bounding box center [731, 401] width 357 height 15
type input "5.05"
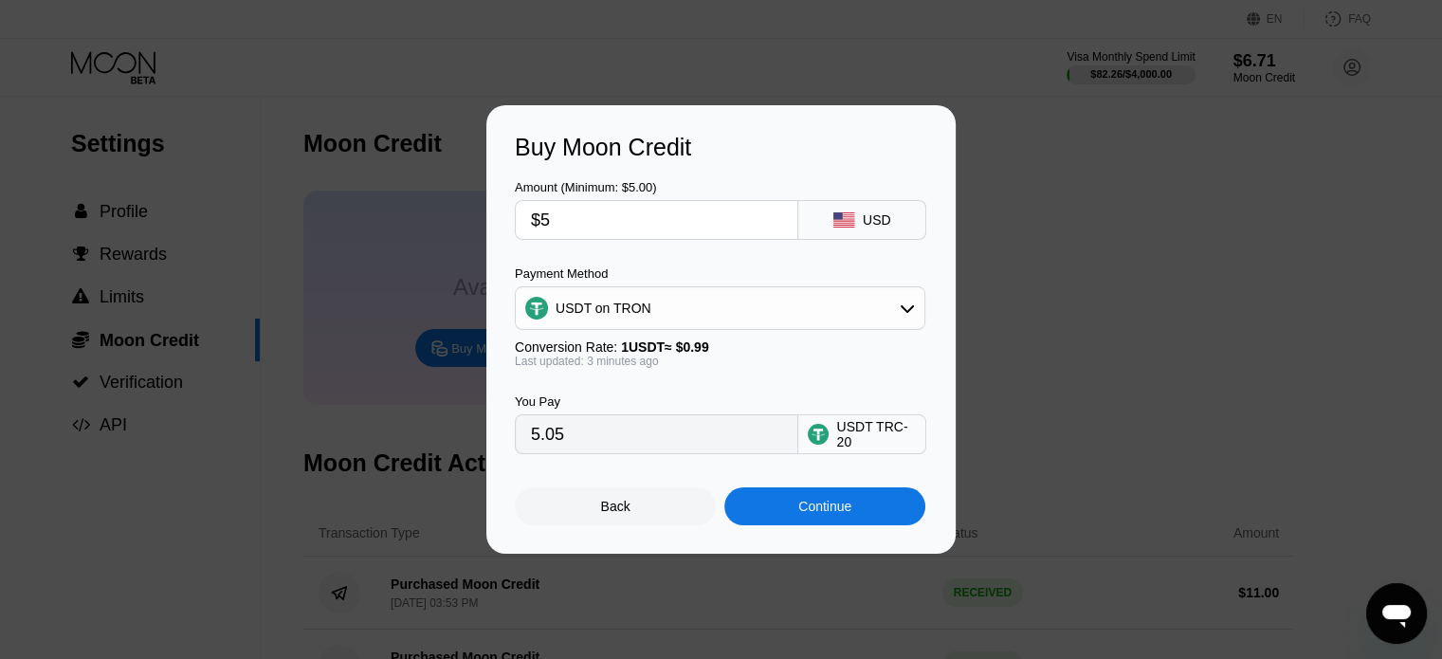
click at [845, 525] on div "Continue" at bounding box center [824, 506] width 201 height 38
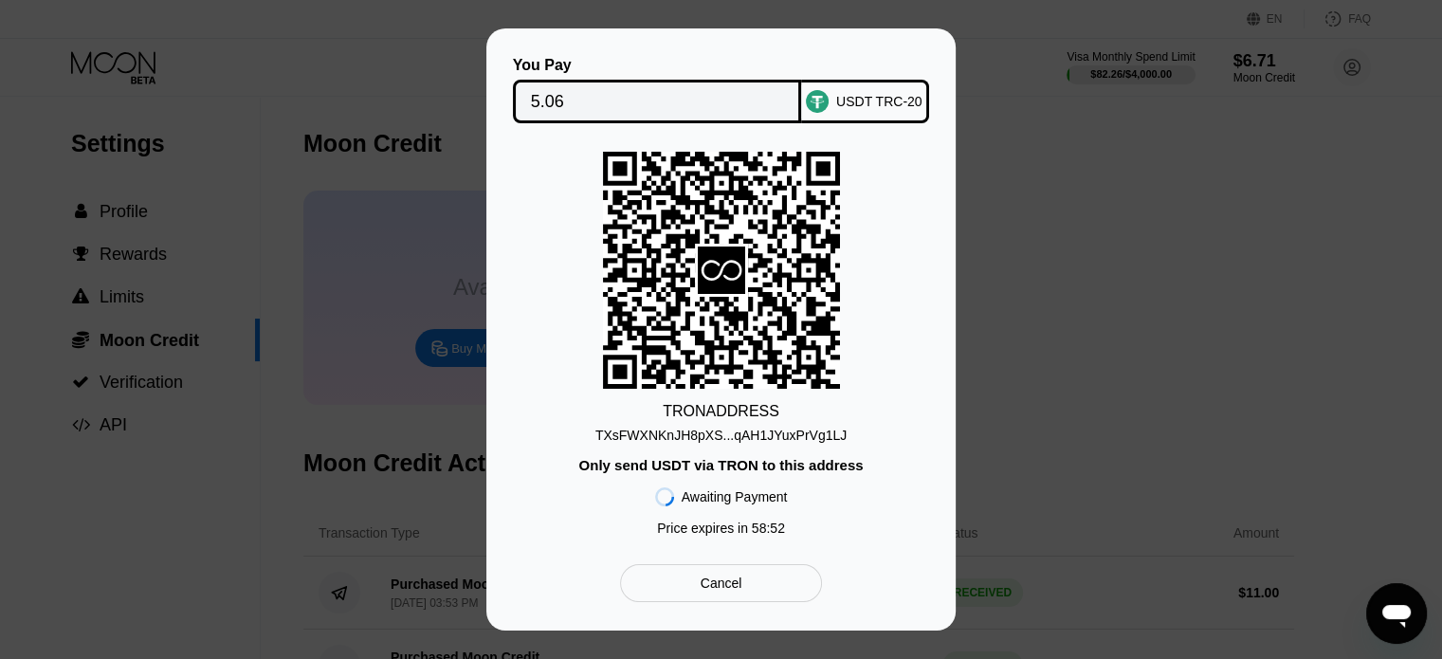
click at [508, 148] on div "You Pay 5.06 USDT TRC-20 TRON ADDRESS TXsFWXNKnJH8pXS...qAH1JYuxPrVg1LJ Only se…" at bounding box center [720, 329] width 469 height 602
click at [741, 446] on div "TRON ADDRESS TXsFWXNKnJH8pXS...qAH1JYuxPrVg1LJ Only send USDT via TRON to this …" at bounding box center [721, 348] width 412 height 393
click at [744, 437] on div "TXsFWXNKnJH8pXS...qAH1JYuxPrVg1LJ" at bounding box center [720, 434] width 251 height 15
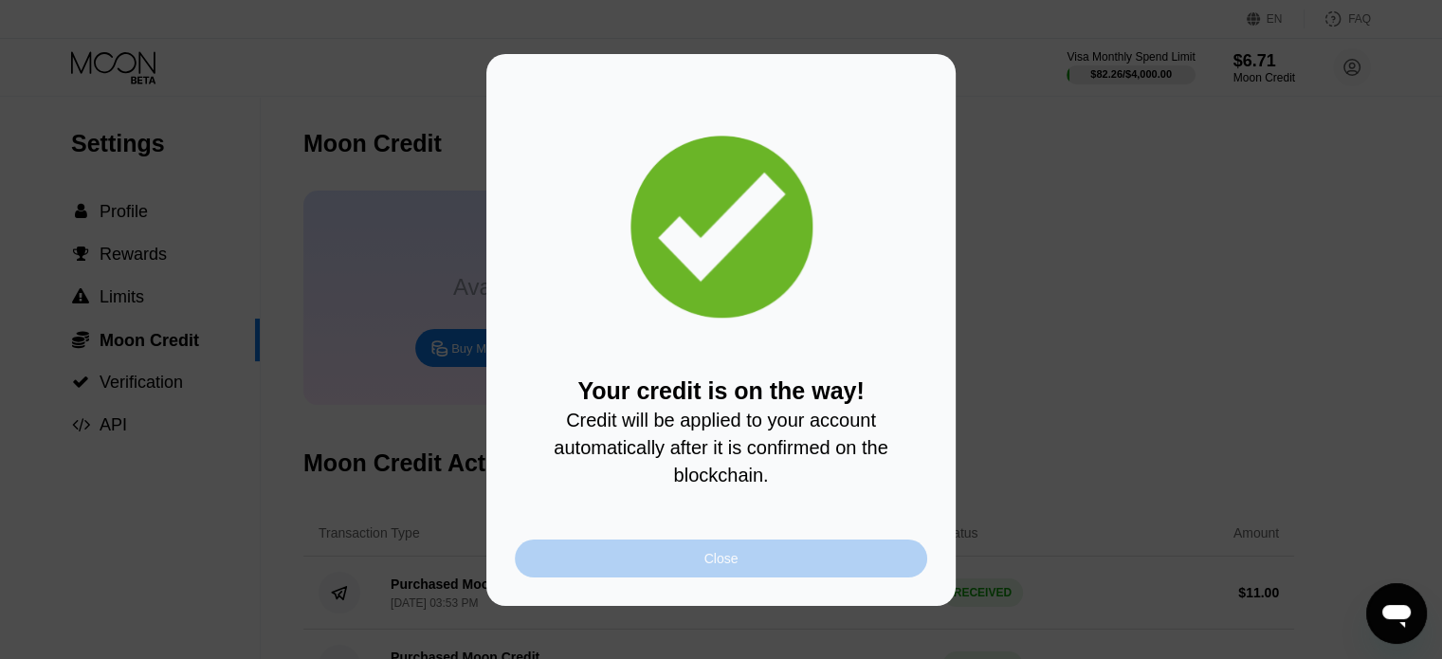
click at [772, 572] on div "Close" at bounding box center [721, 558] width 412 height 38
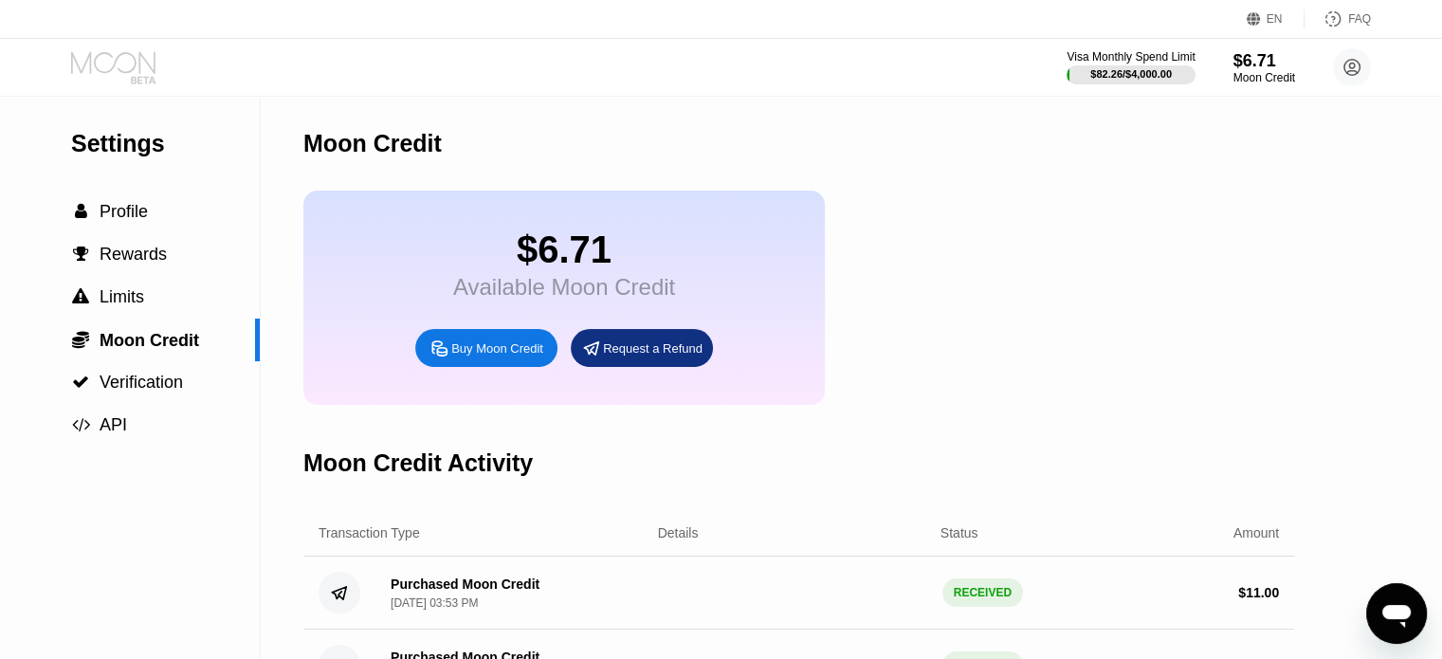
click at [129, 64] on icon at bounding box center [115, 67] width 88 height 33
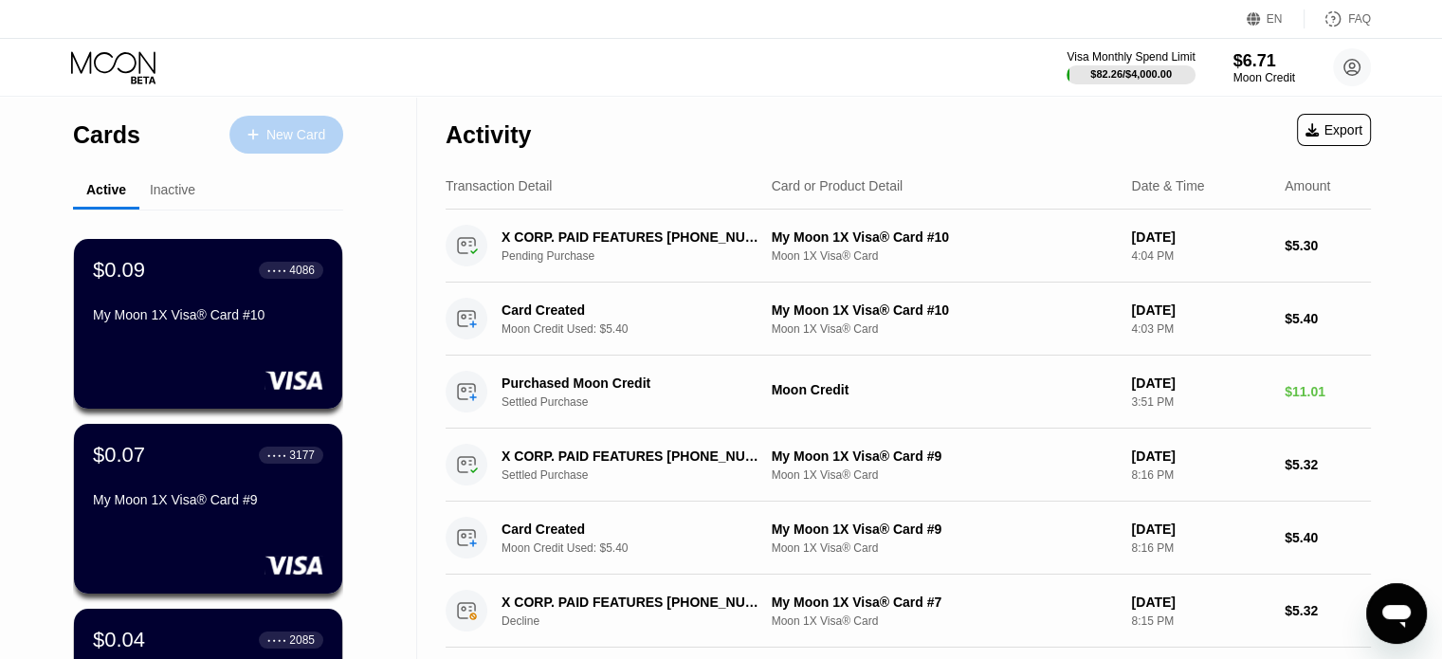
click at [277, 140] on div "New Card" at bounding box center [295, 135] width 59 height 16
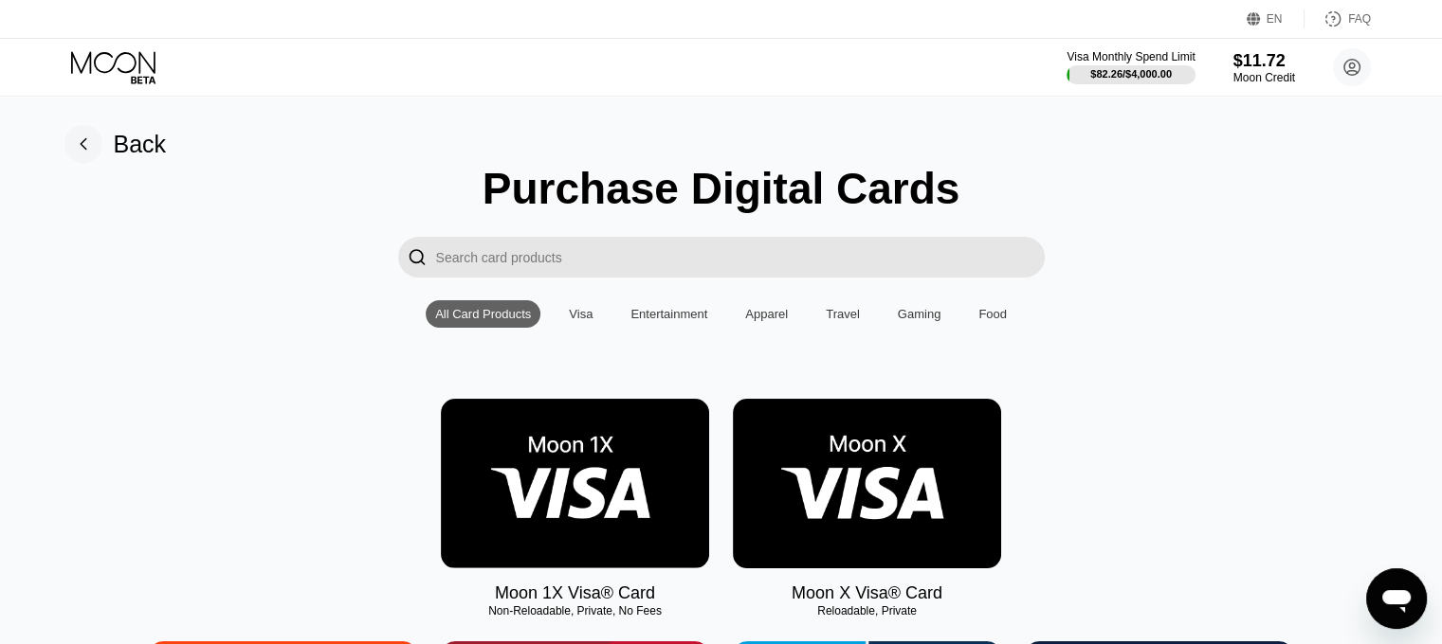
click at [617, 488] on img at bounding box center [575, 484] width 268 height 170
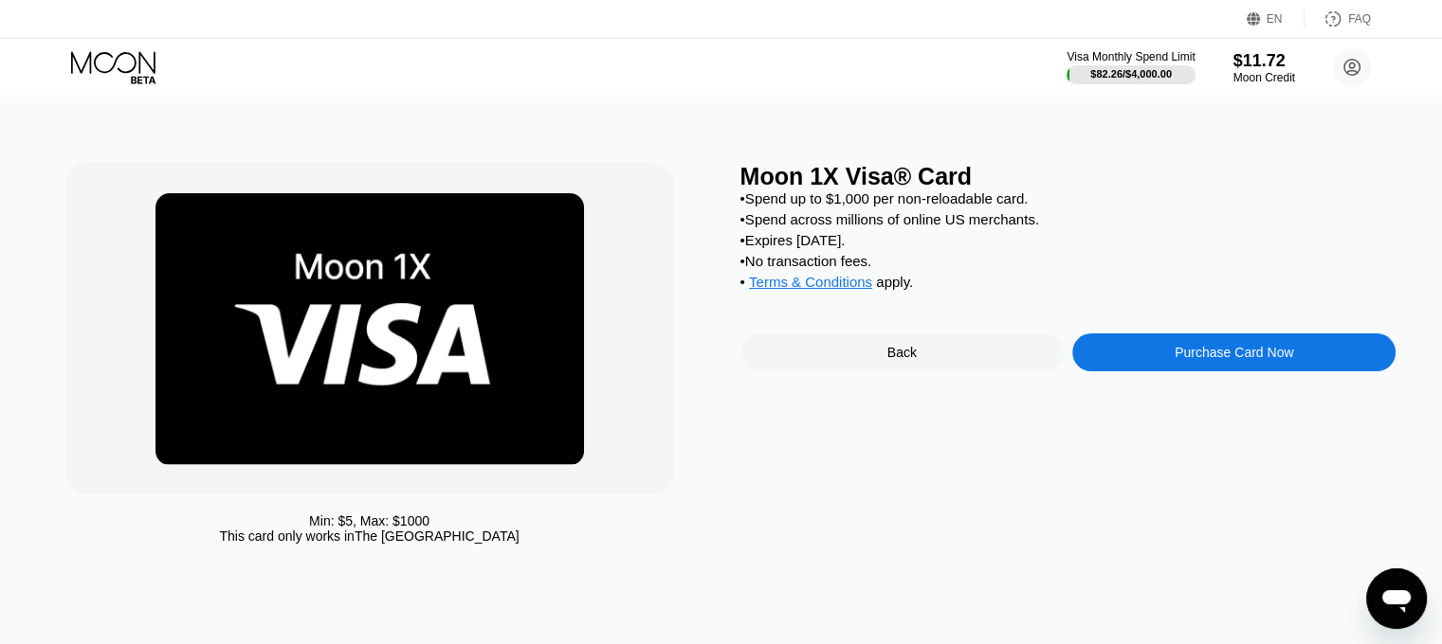
click at [1211, 372] on div "Purchase Card Now" at bounding box center [1233, 353] width 323 height 38
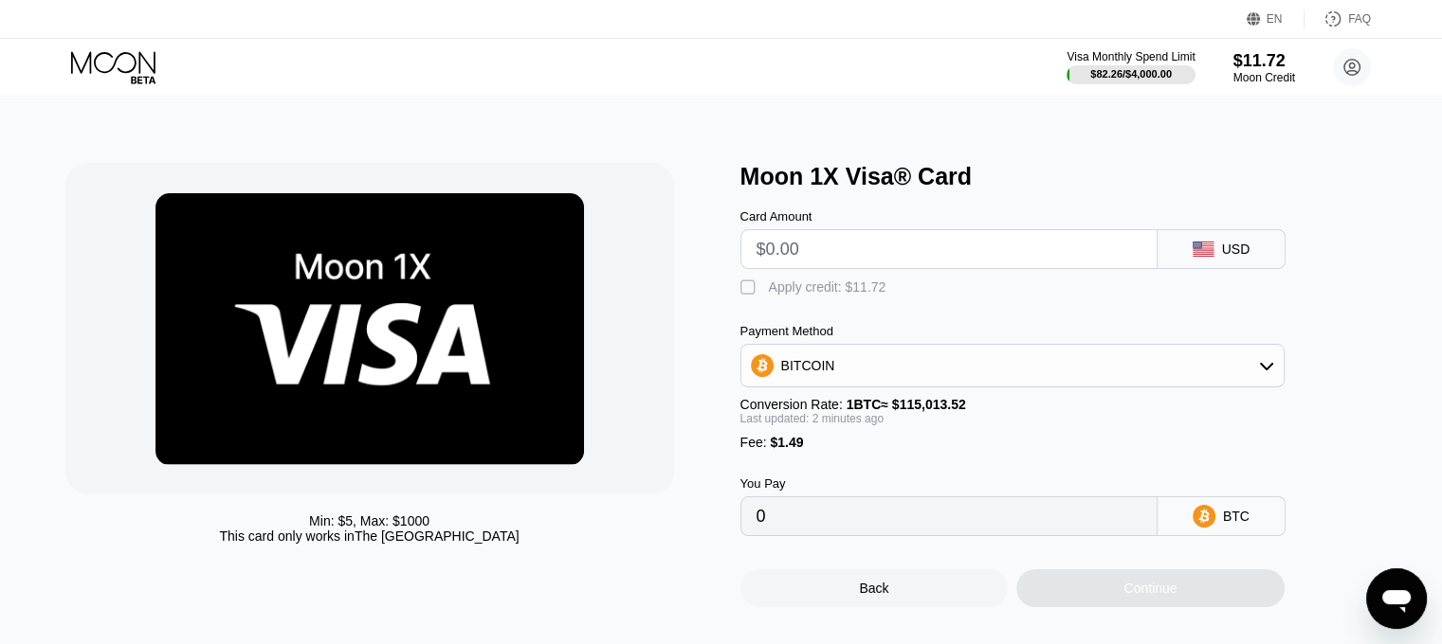
click at [968, 263] on input "text" at bounding box center [948, 249] width 385 height 38
type input "$5"
type input "0.00005643"
type input "$5.4"
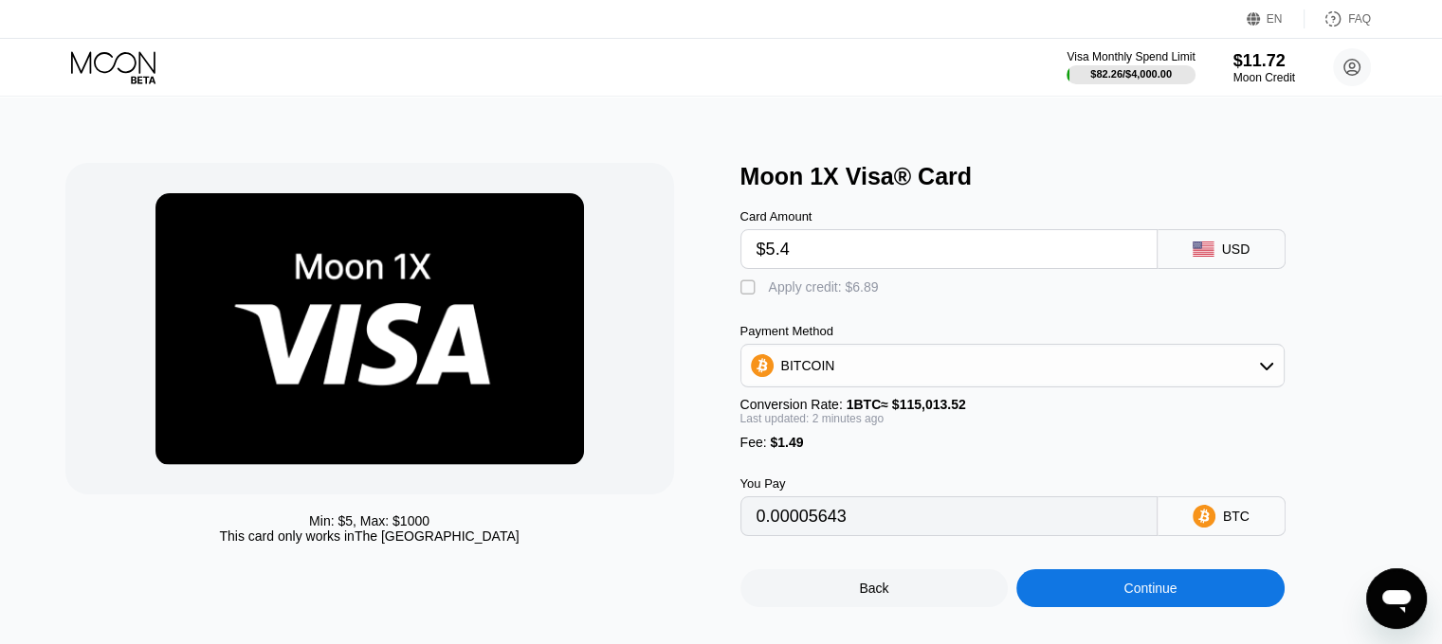
type input "0.00005991"
type input "$5.4"
click at [862, 295] on div "Apply credit: $6.89" at bounding box center [824, 287] width 110 height 15
type input "0"
click at [1125, 596] on div "Continue" at bounding box center [1149, 588] width 53 height 15
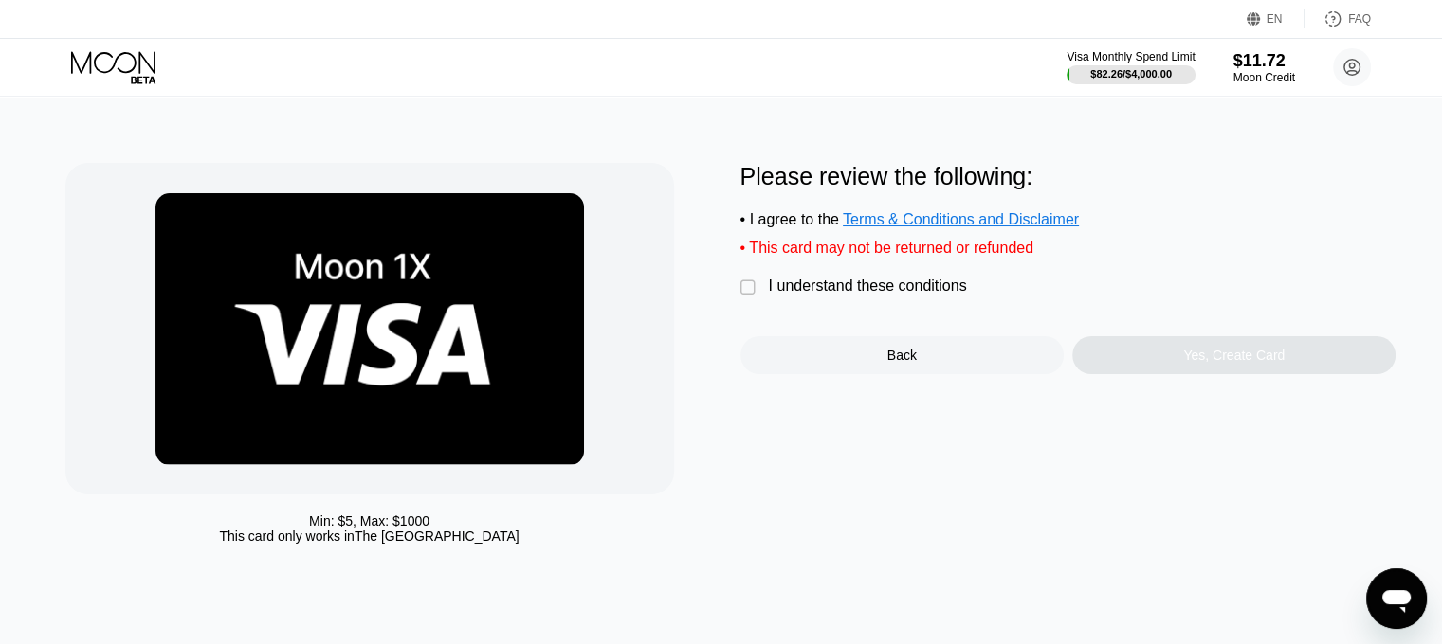
click at [789, 295] on div "I understand these conditions" at bounding box center [868, 286] width 198 height 17
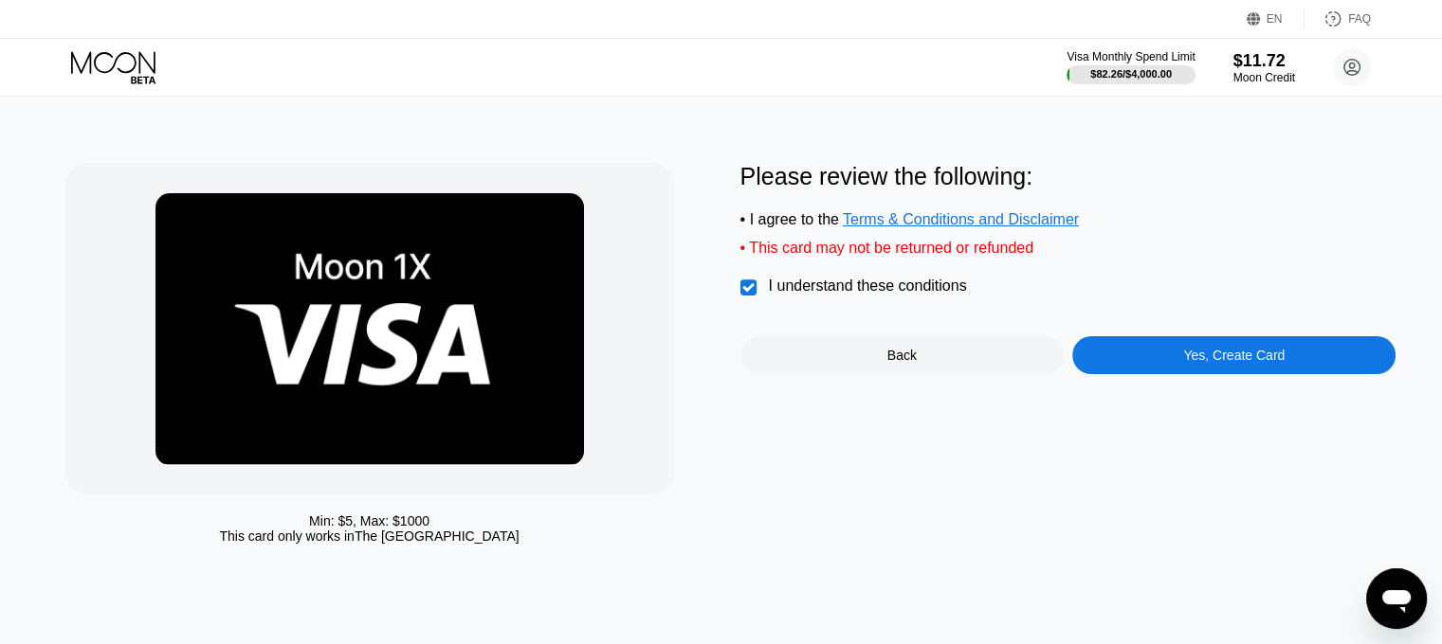
click at [1171, 374] on div "Yes, Create Card" at bounding box center [1233, 355] width 323 height 38
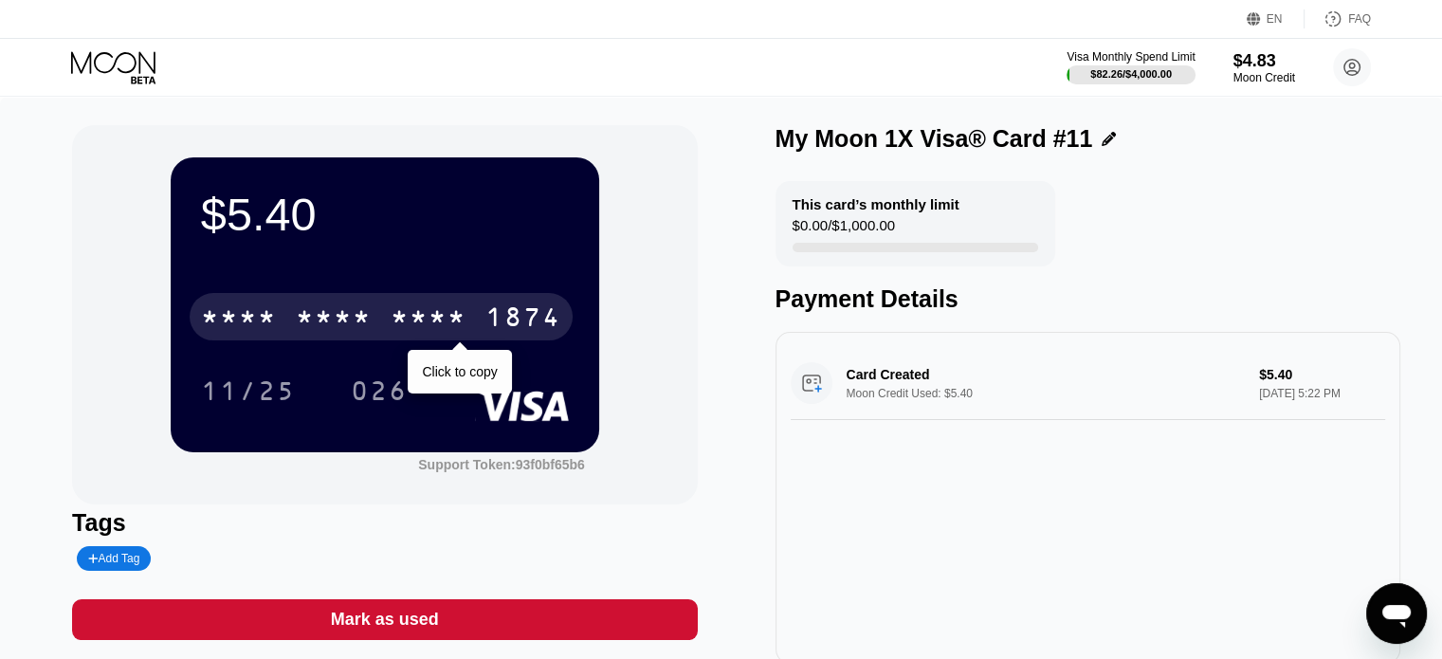
click at [474, 321] on div "* * * * * * * * * * * * 1874" at bounding box center [381, 316] width 383 height 47
click at [354, 321] on div "6500" at bounding box center [334, 319] width 76 height 30
click at [384, 330] on div "* * * * * * * * * * * * 1874" at bounding box center [381, 316] width 383 height 47
